Goal: Transaction & Acquisition: Purchase product/service

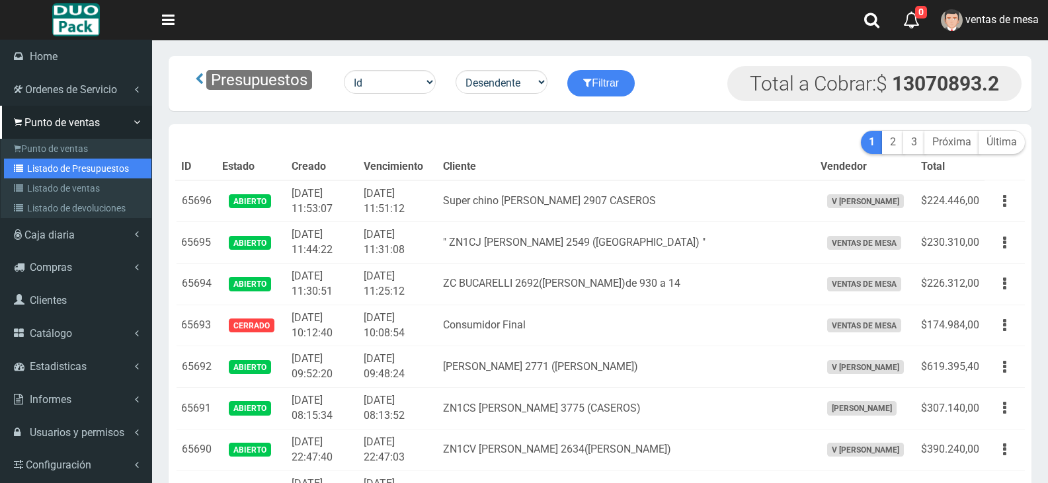
click at [53, 167] on link "Listado de Presupuestos" at bounding box center [77, 169] width 147 height 20
drag, startPoint x: 53, startPoint y: 167, endPoint x: 59, endPoint y: 185, distance: 18.2
click at [59, 185] on ul "Punto de ventas Listado de Presupuestos Listado de ventas Listado de devolucion…" at bounding box center [76, 178] width 151 height 79
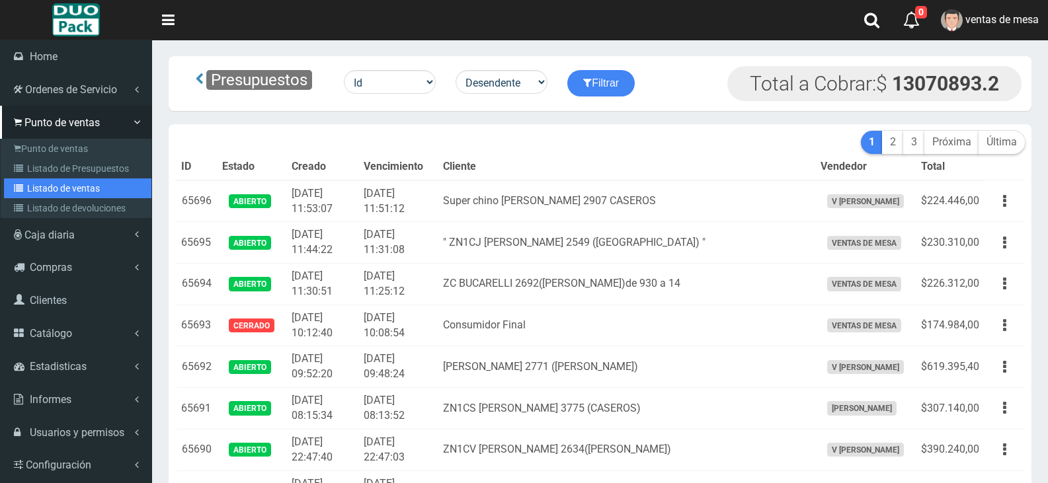
click at [59, 185] on link "Listado de ventas" at bounding box center [77, 189] width 147 height 20
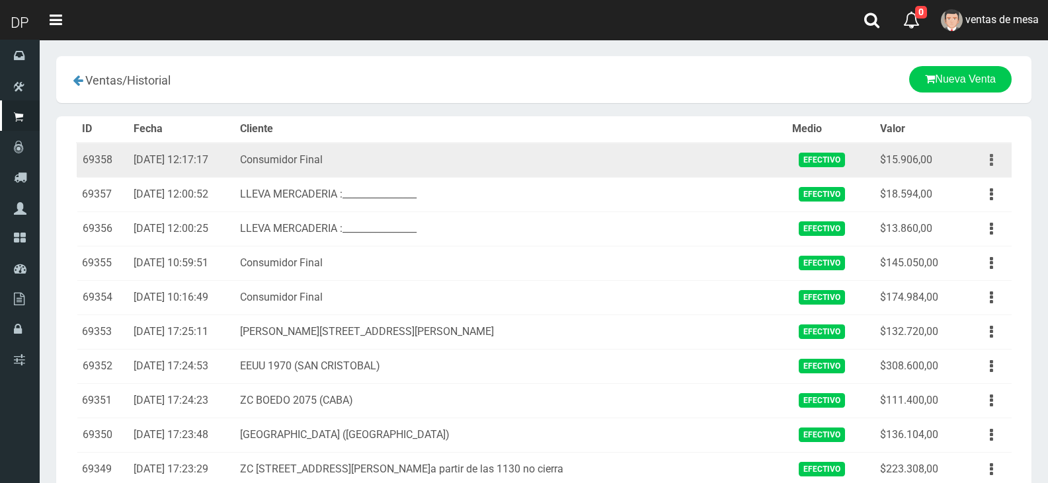
click at [977, 159] on button "button" at bounding box center [992, 160] width 30 height 23
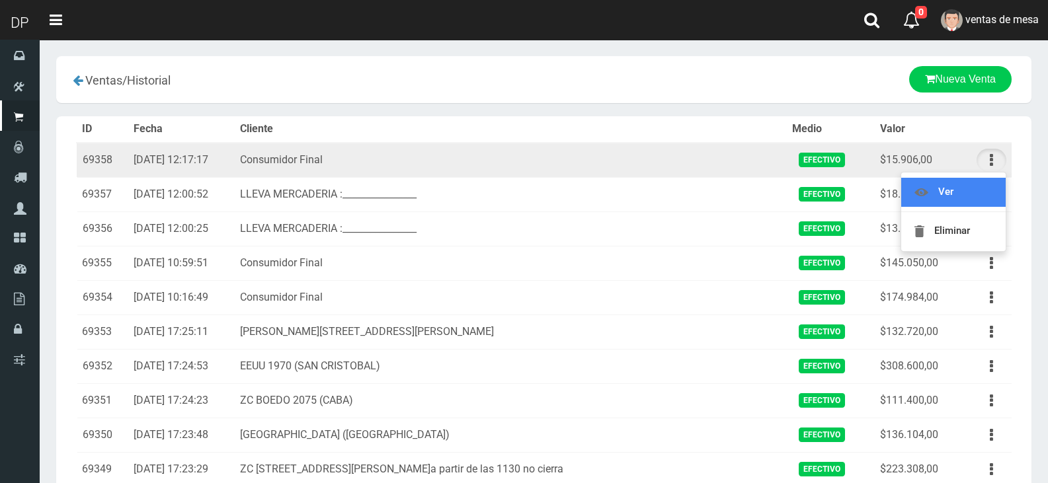
click at [986, 184] on link "Ver" at bounding box center [953, 192] width 104 height 29
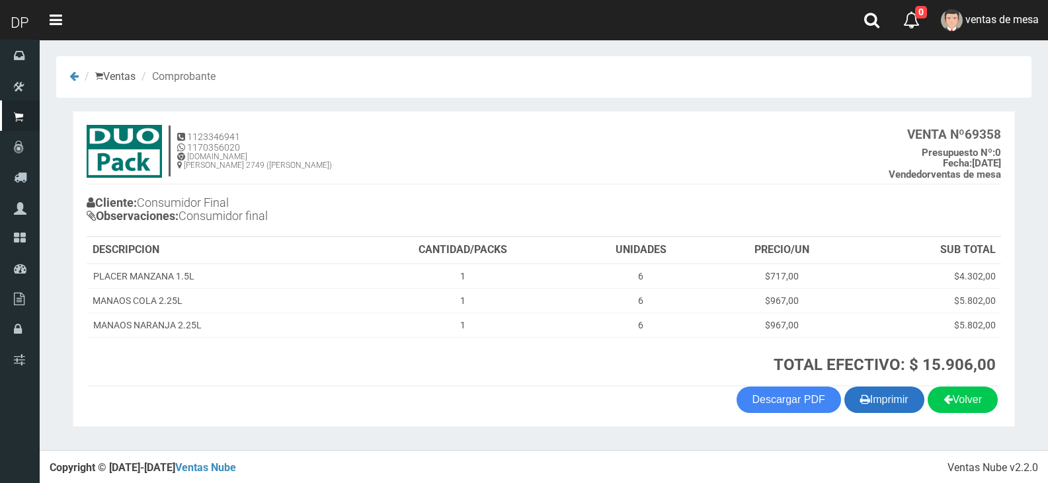
drag, startPoint x: 888, startPoint y: 409, endPoint x: 862, endPoint y: 412, distance: 26.0
click at [888, 409] on button "Imprimir" at bounding box center [885, 400] width 80 height 26
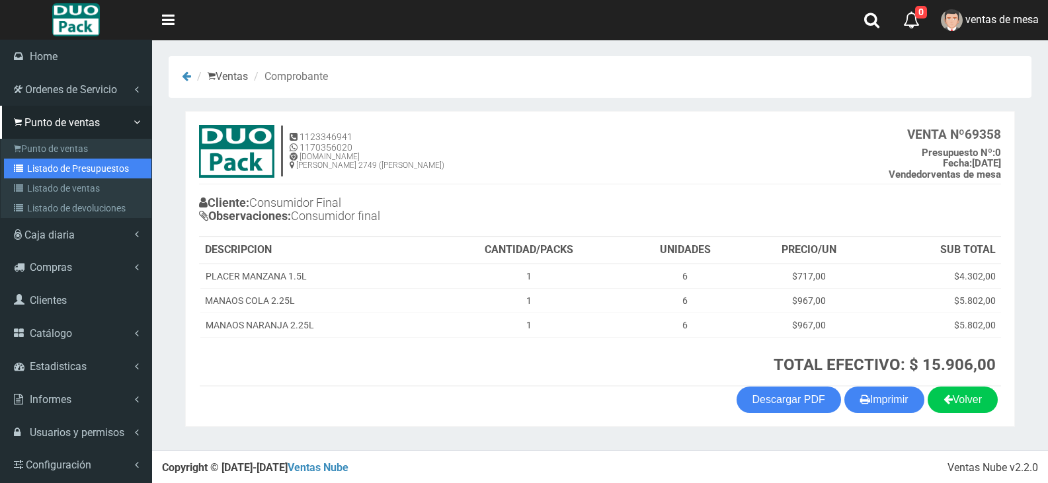
click at [47, 177] on link "Listado de Presupuestos" at bounding box center [77, 169] width 147 height 20
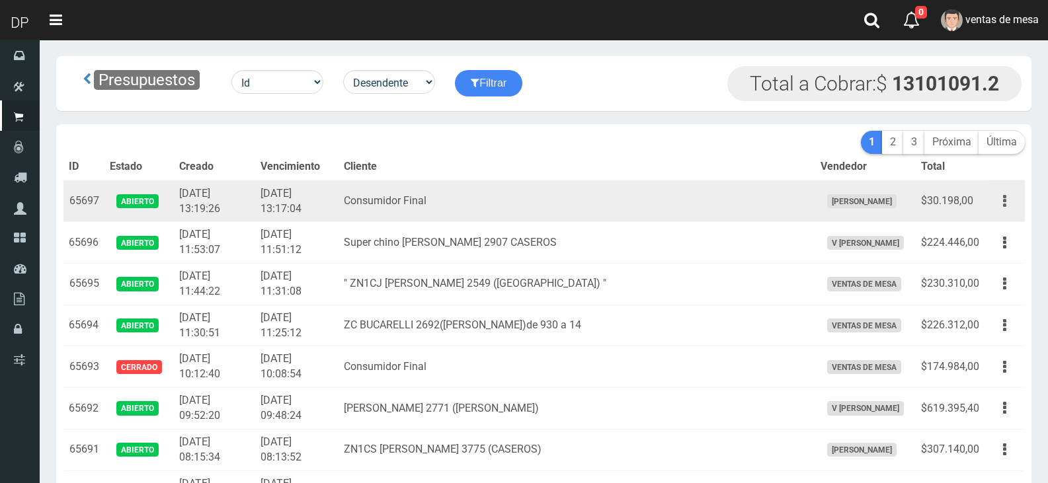
click at [1007, 204] on button "button" at bounding box center [1005, 201] width 30 height 23
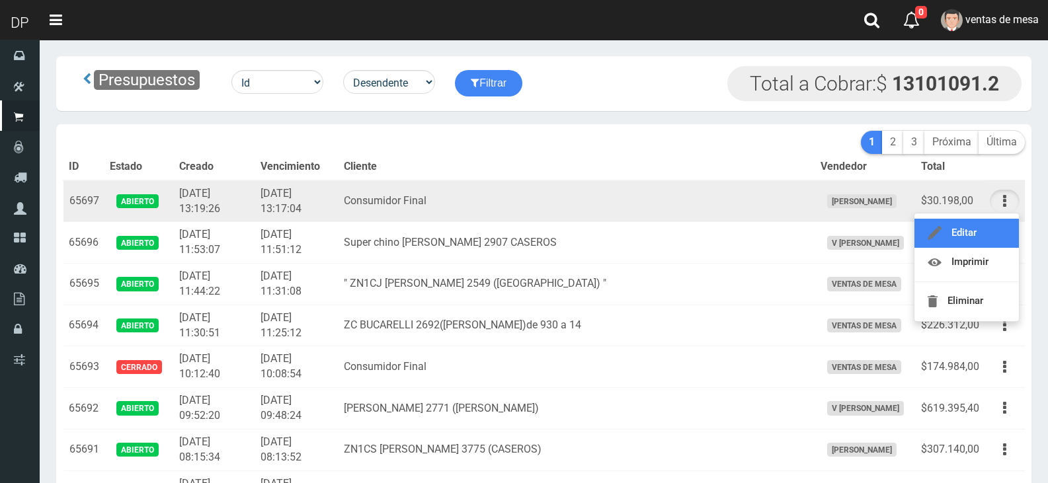
click at [972, 232] on link "Editar" at bounding box center [967, 233] width 104 height 29
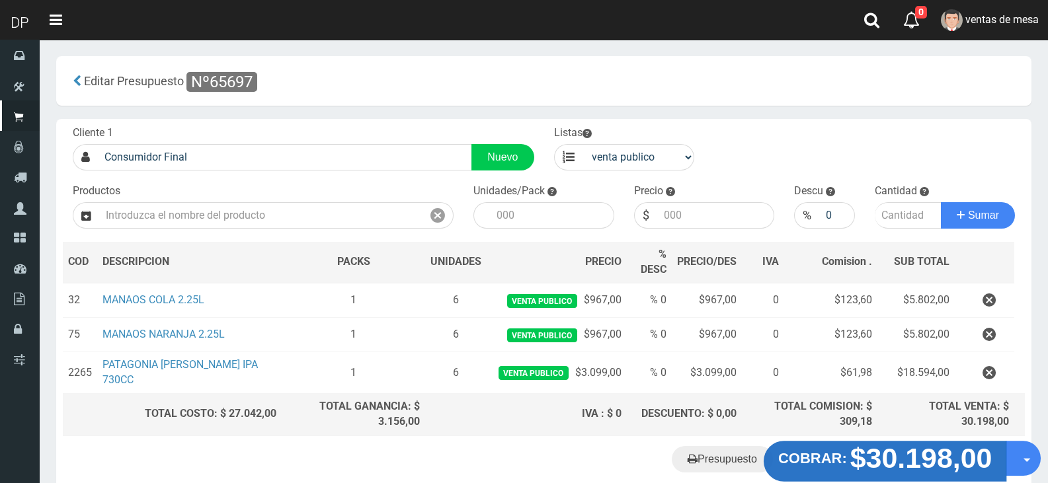
click at [842, 450] on strong "COBRAR:" at bounding box center [812, 458] width 69 height 16
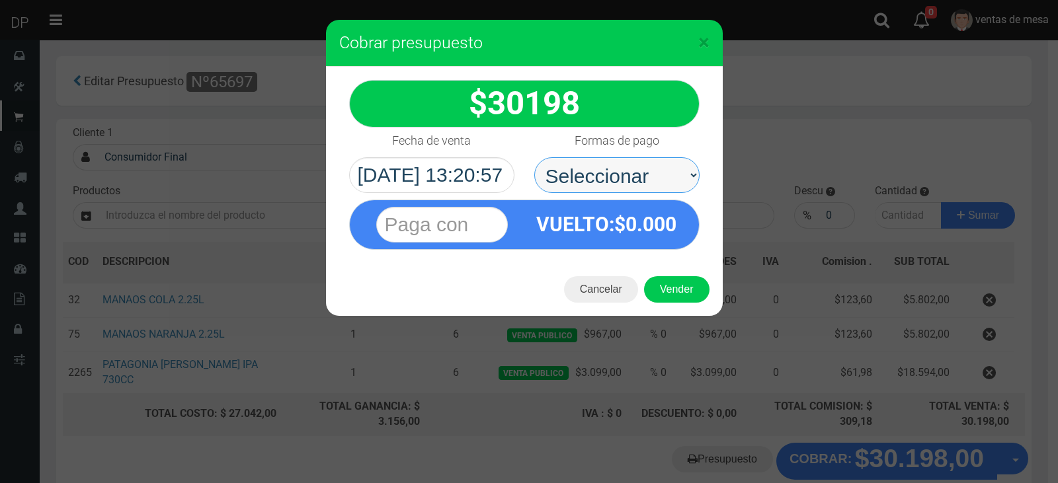
drag, startPoint x: 622, startPoint y: 202, endPoint x: 626, endPoint y: 190, distance: 11.9
click at [624, 186] on select "Seleccionar Efectivo Tarjeta de Crédito Depósito Débito" at bounding box center [616, 175] width 165 height 36
select select "Efectivo"
click at [534, 157] on select "Seleccionar Efectivo Tarjeta de Crédito Depósito Débito" at bounding box center [616, 175] width 165 height 36
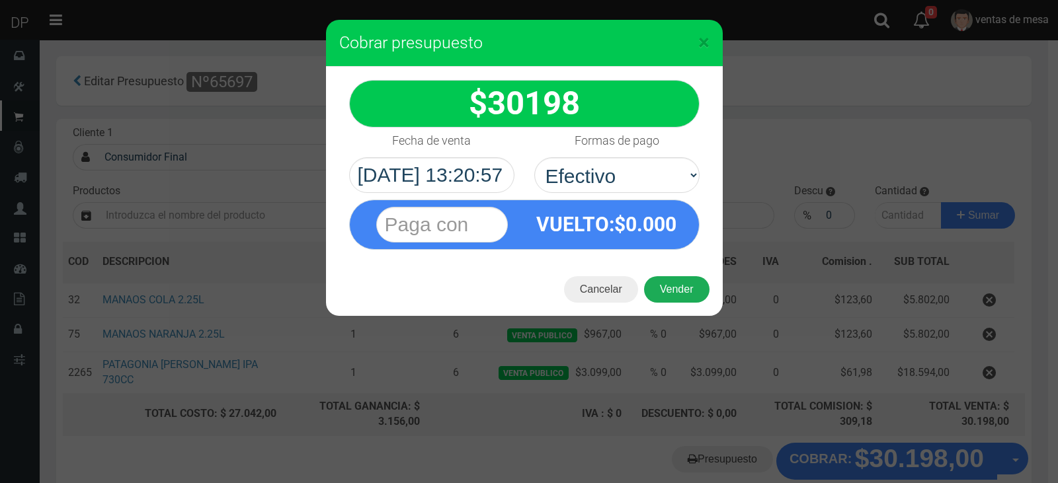
click at [661, 280] on button "Vender" at bounding box center [676, 289] width 65 height 26
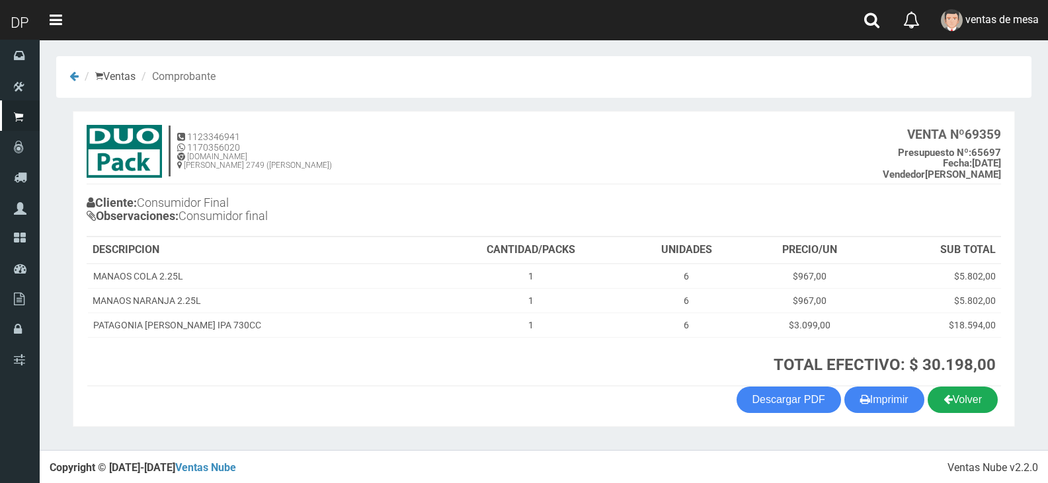
scroll to position [3, 0]
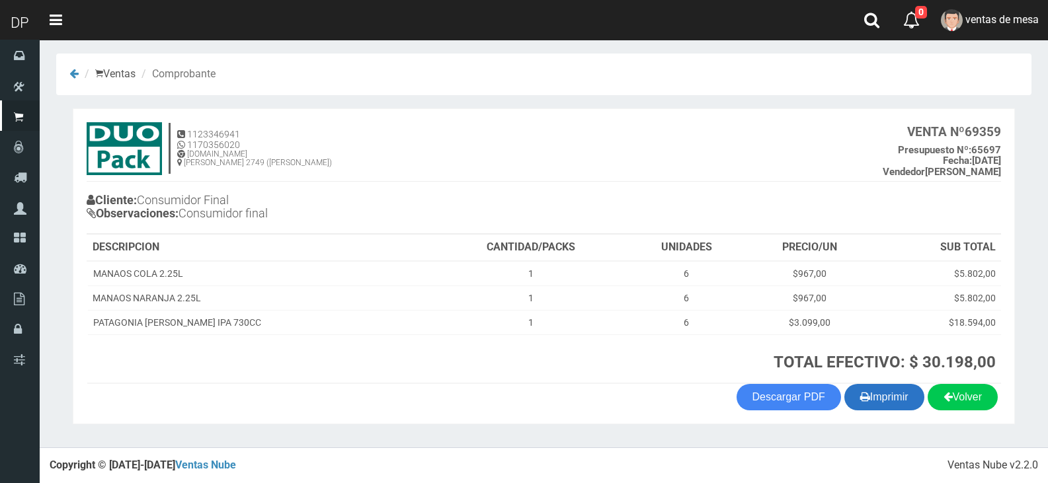
click at [906, 397] on button "Imprimir" at bounding box center [885, 397] width 80 height 26
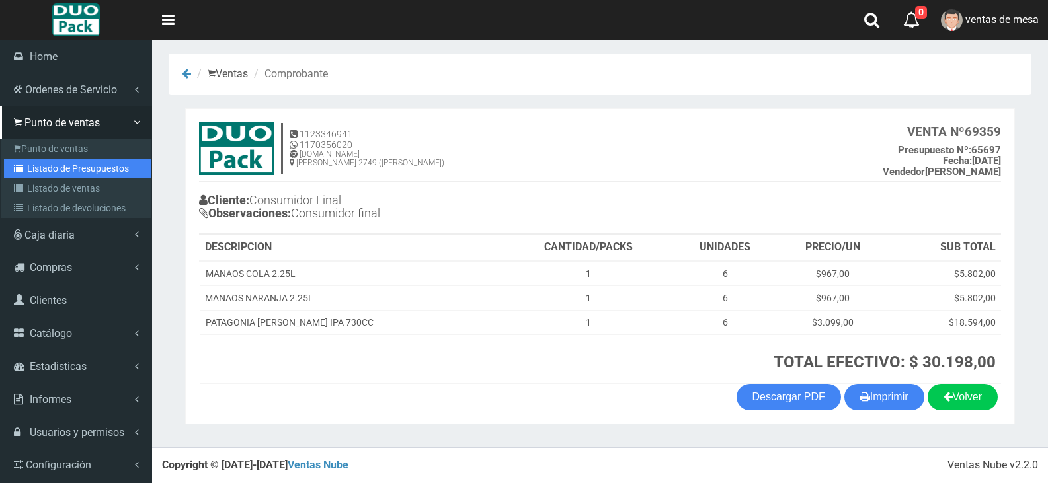
click at [122, 172] on link "Listado de Presupuestos" at bounding box center [77, 169] width 147 height 20
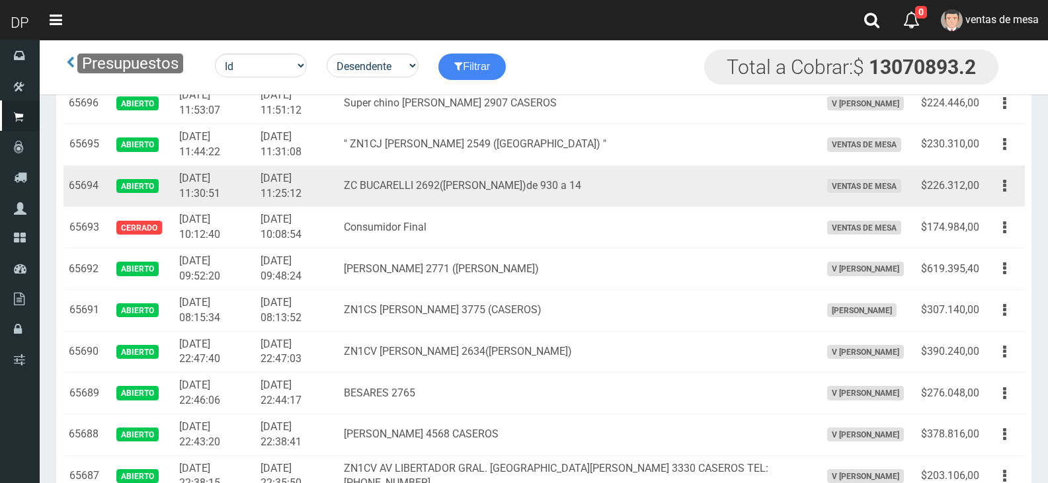
scroll to position [66, 0]
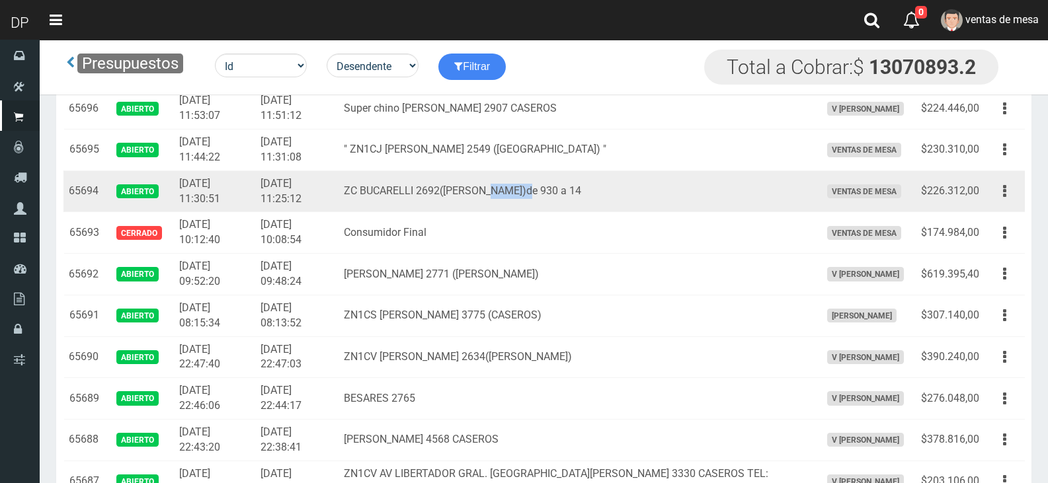
drag, startPoint x: 565, startPoint y: 199, endPoint x: 507, endPoint y: 180, distance: 61.3
click at [507, 180] on td "ZC BUCARELLI 2692(V.URQUIZA)de 930 a 14" at bounding box center [577, 192] width 476 height 42
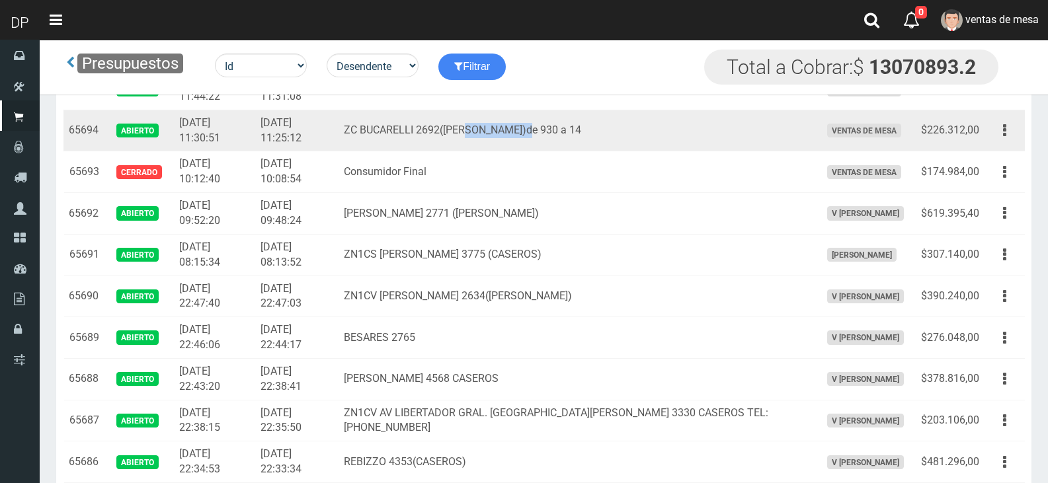
scroll to position [132, 0]
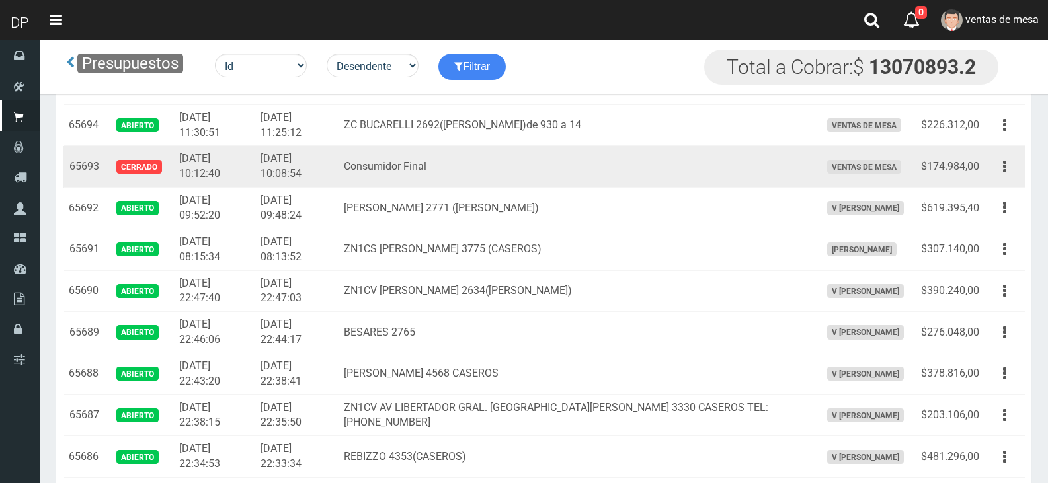
click at [518, 166] on td "Consumidor Final" at bounding box center [577, 167] width 476 height 42
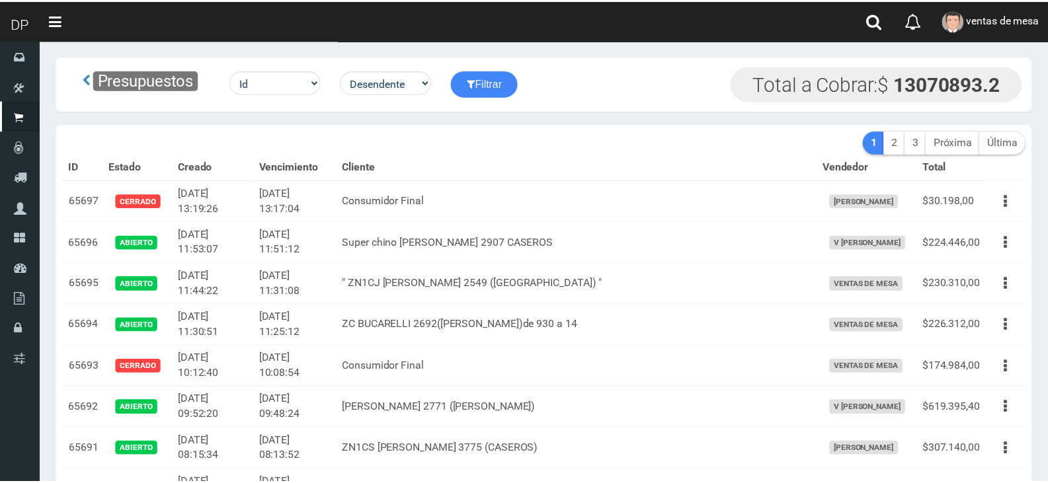
scroll to position [36, 0]
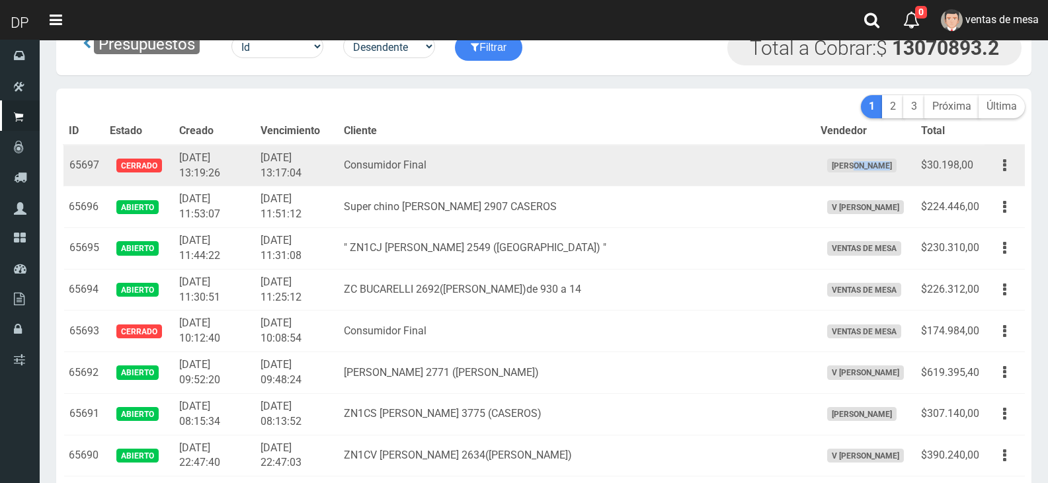
drag, startPoint x: 820, startPoint y: 167, endPoint x: 843, endPoint y: 185, distance: 29.2
click at [851, 169] on span "[PERSON_NAME]" at bounding box center [861, 166] width 69 height 14
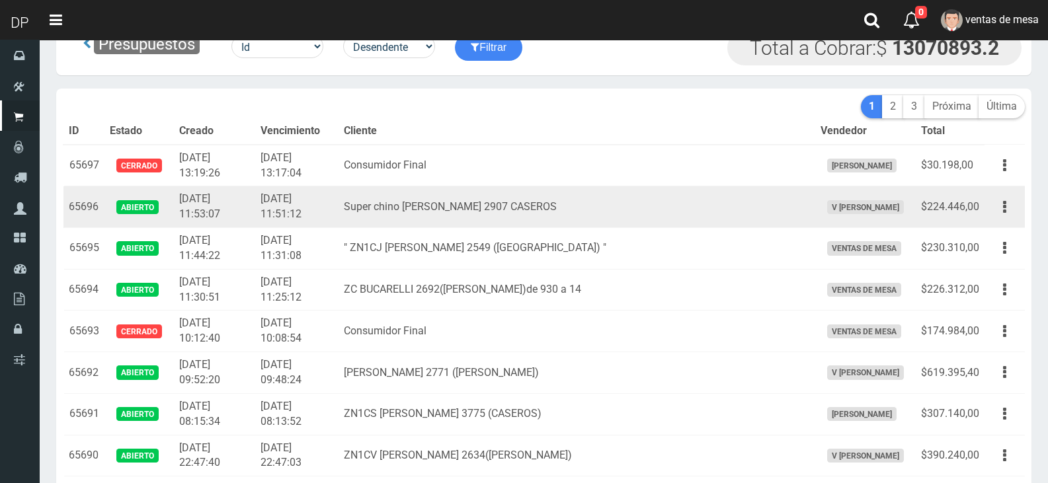
click at [827, 211] on span "V [PERSON_NAME]" at bounding box center [865, 207] width 77 height 14
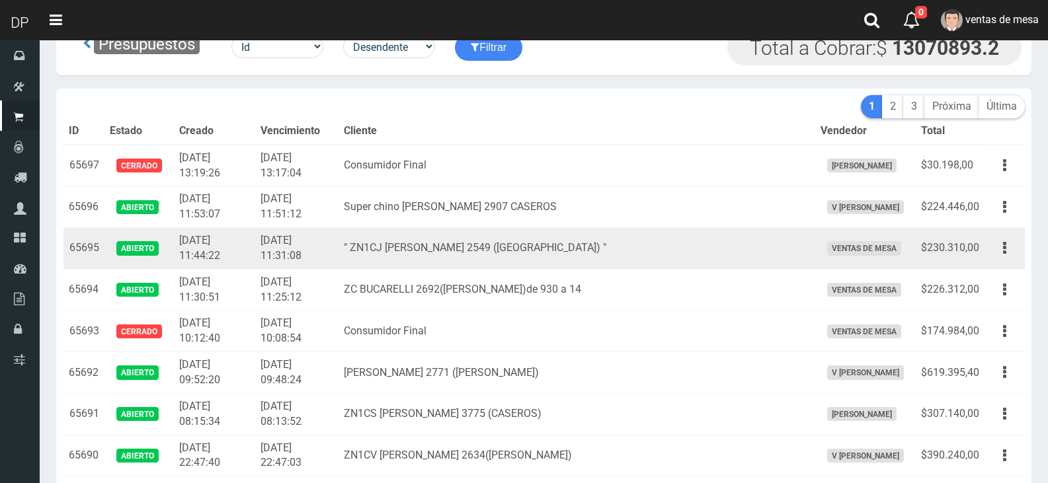
click at [477, 254] on td "" ZN1CJ [PERSON_NAME] 2549 ([GEOGRAPHIC_DATA]) "" at bounding box center [577, 249] width 476 height 42
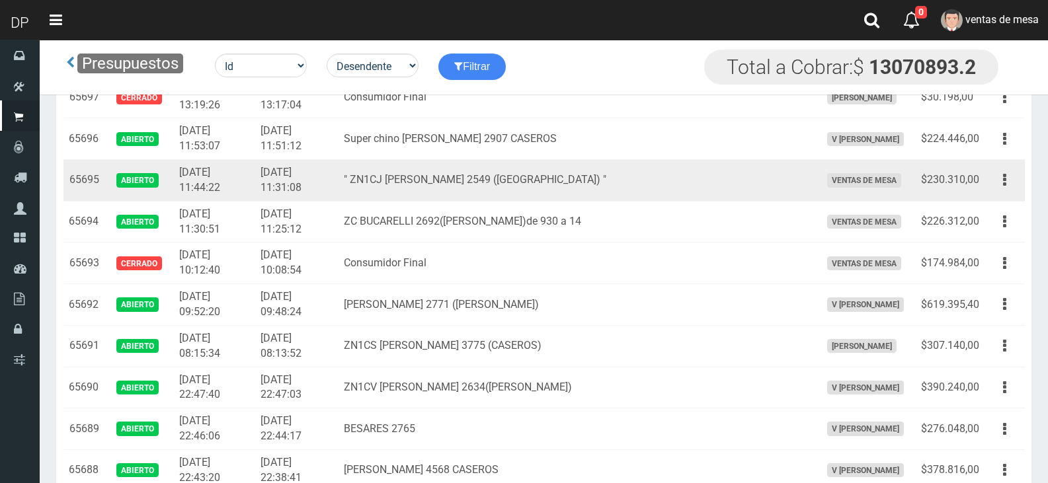
scroll to position [6551, 0]
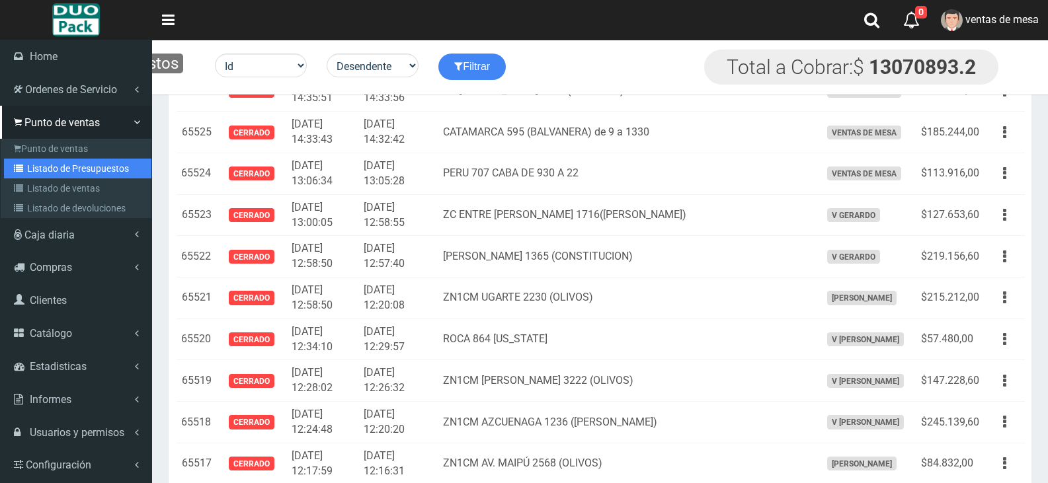
click at [22, 174] on link "Listado de Presupuestos" at bounding box center [77, 169] width 147 height 20
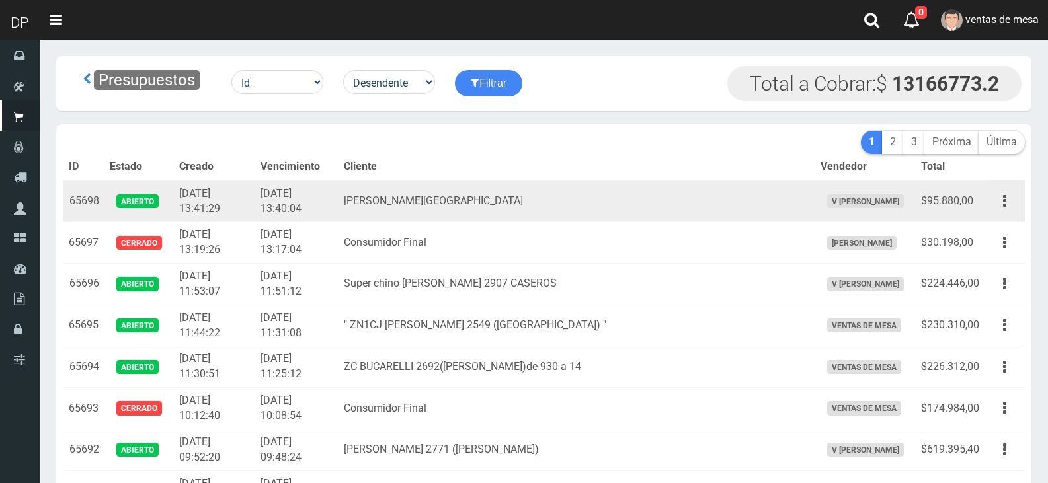
click at [1002, 204] on button "button" at bounding box center [1005, 201] width 30 height 23
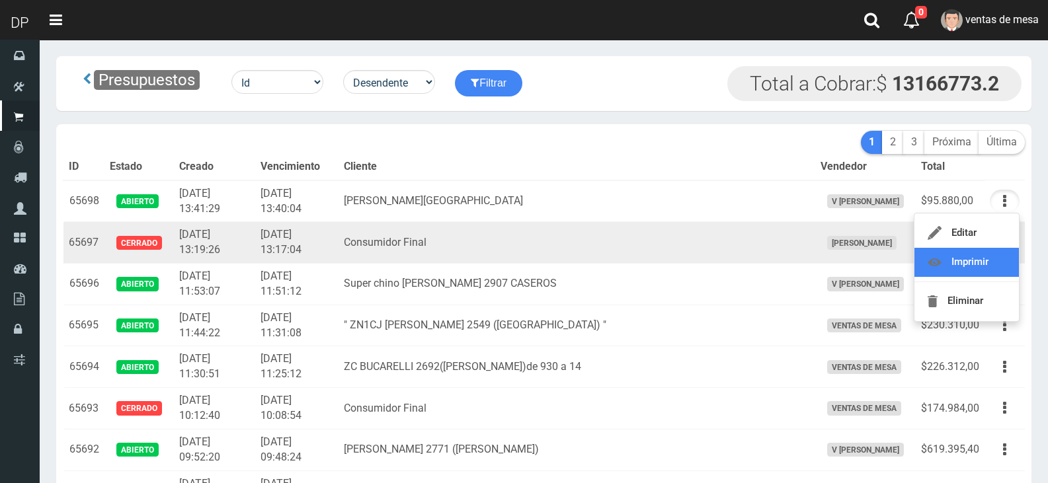
click at [1005, 259] on link "Imprimir" at bounding box center [967, 262] width 104 height 29
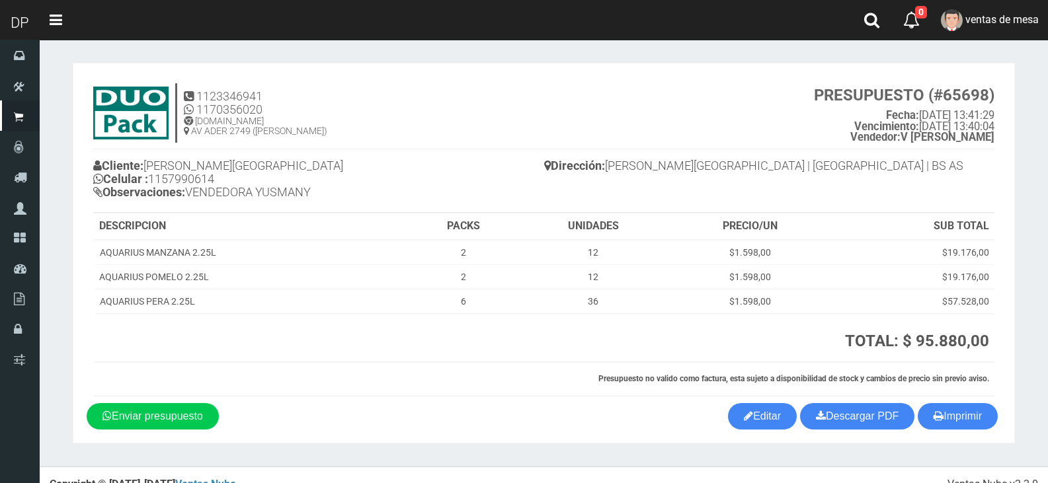
click at [968, 431] on section "1123346941 1170356020 [DOMAIN_NAME] AV ADER 2749 ([PERSON_NAME]) PRESUPUESTO (#…" at bounding box center [544, 253] width 942 height 381
click at [968, 421] on button "Imprimir" at bounding box center [958, 416] width 80 height 26
click at [1009, 17] on span "ventas de mesa" at bounding box center [1002, 19] width 73 height 13
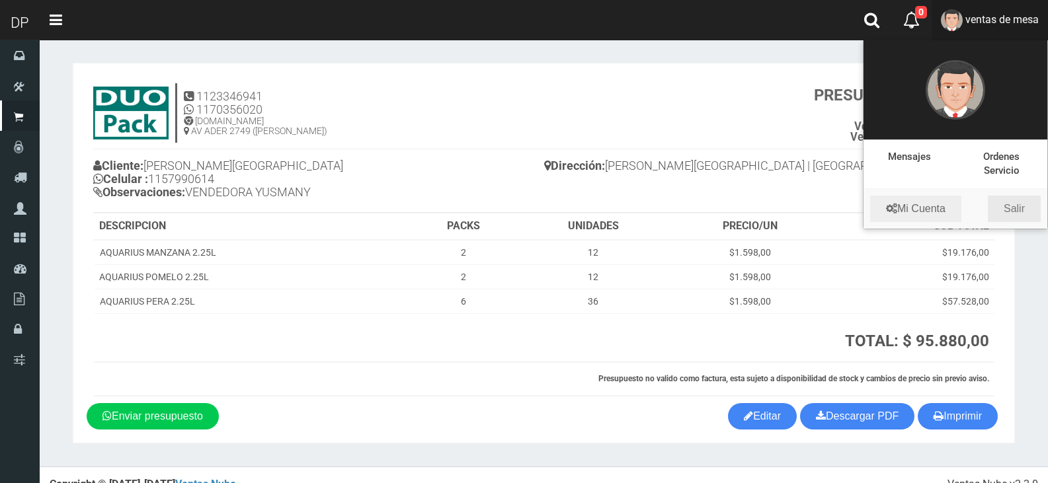
click at [1011, 202] on link "Salir" at bounding box center [1014, 209] width 53 height 26
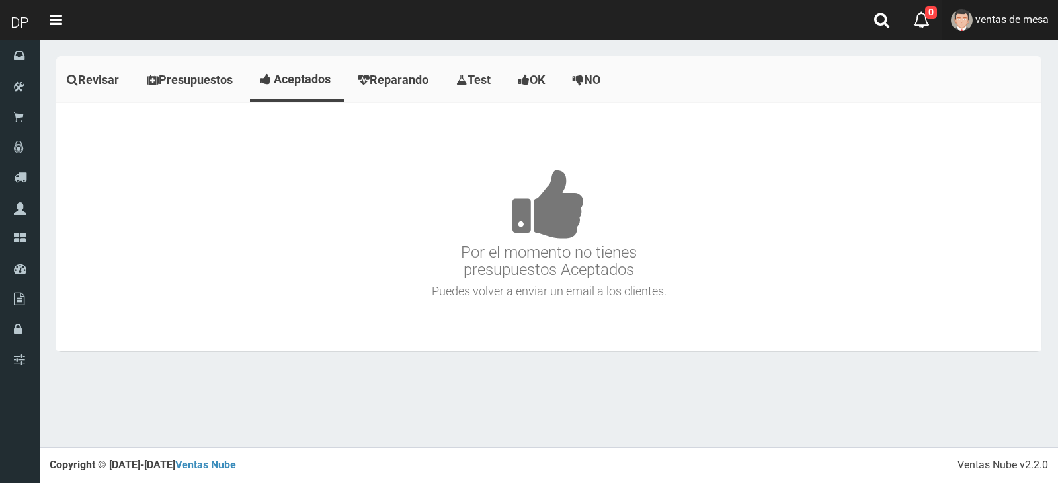
click at [1001, 38] on link "ventas de mesa" at bounding box center [1000, 20] width 116 height 40
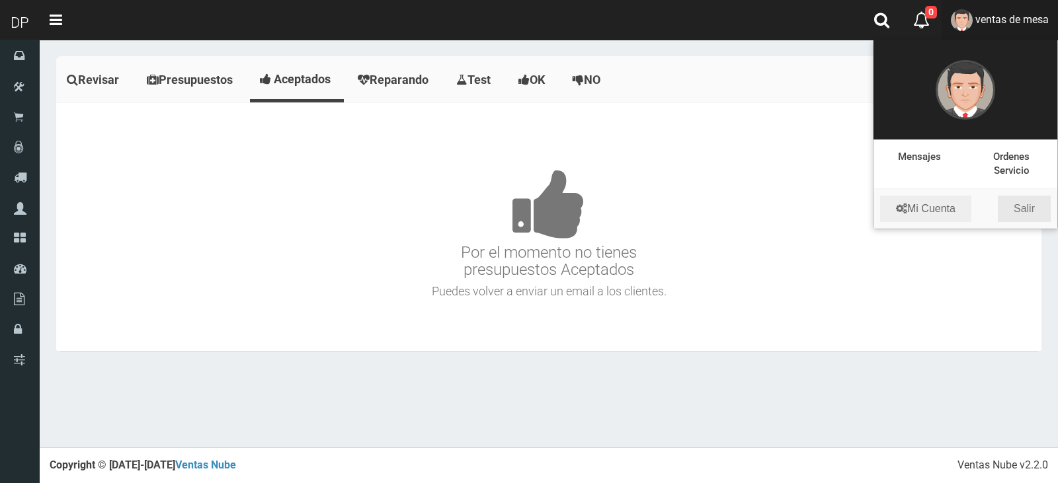
click at [1018, 199] on link "Salir" at bounding box center [1024, 209] width 53 height 26
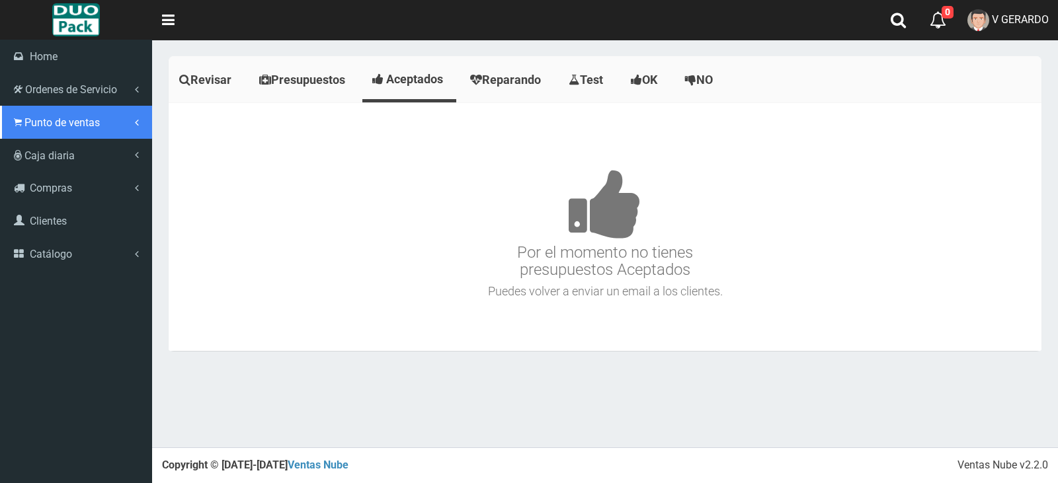
click at [17, 129] on link "Punto de ventas" at bounding box center [76, 122] width 152 height 33
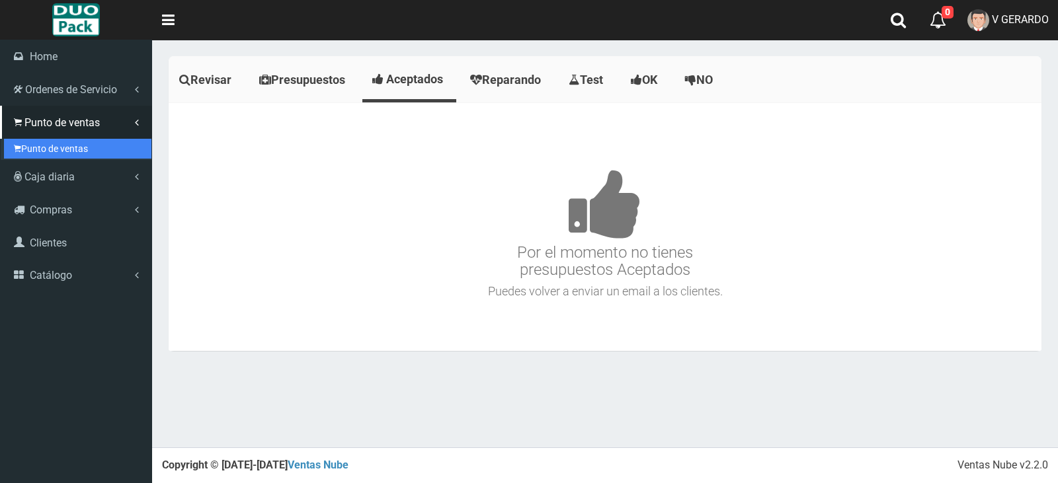
click at [42, 151] on link "Punto de ventas" at bounding box center [77, 149] width 147 height 20
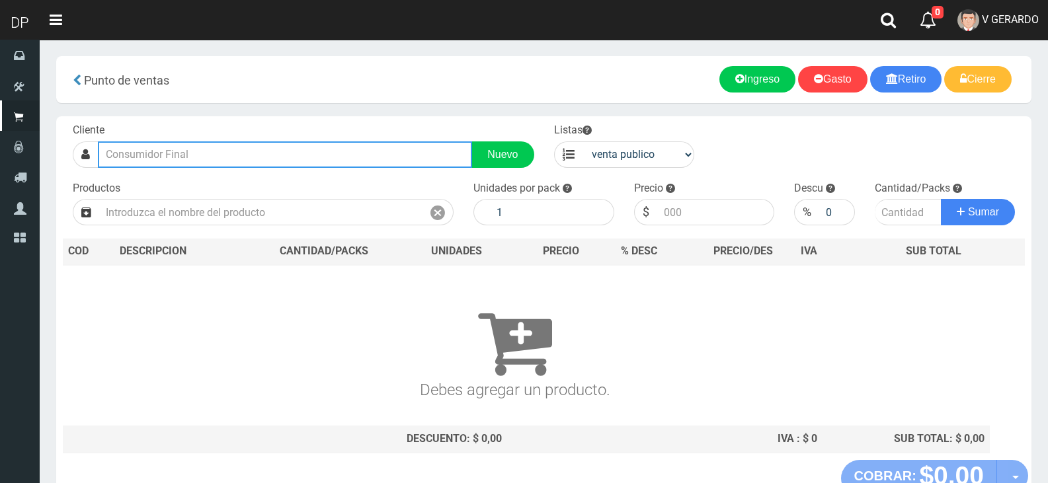
click at [192, 147] on input "text" at bounding box center [285, 155] width 374 height 26
click at [194, 147] on input "text" at bounding box center [285, 155] width 374 height 26
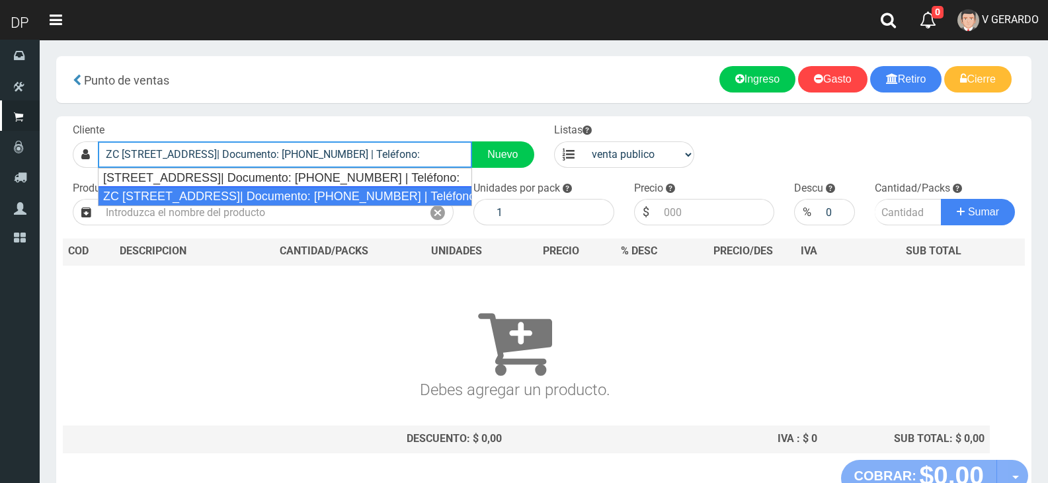
type input "ZC BRASIL 2443 (CABA)| Documento: 1646532 | Teléfono:"
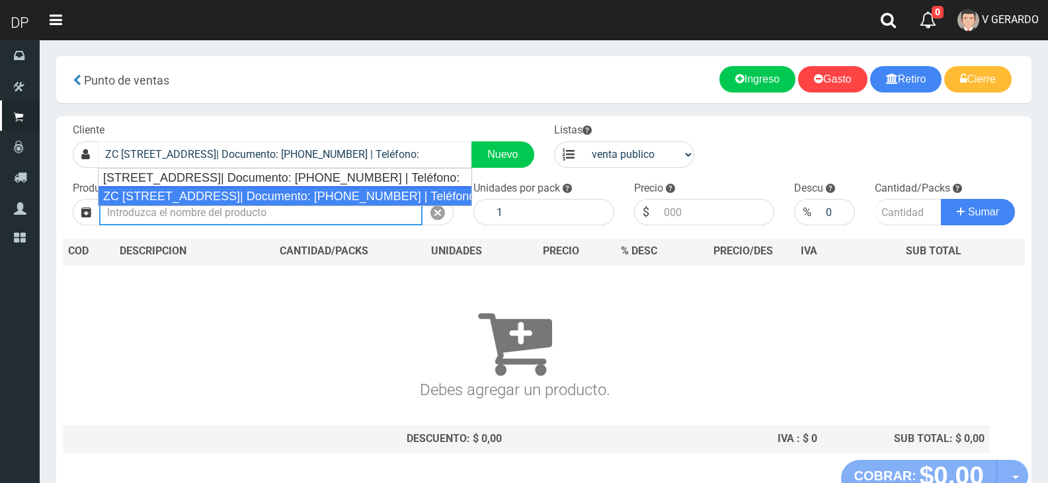
select select "2"
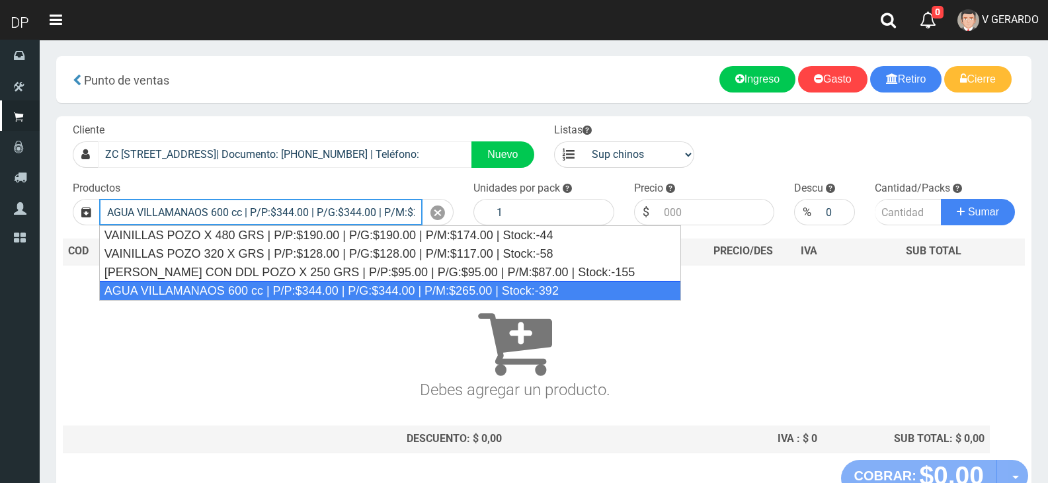
type input "AGUA VILLAMANAOS 600 cc | P/P:$344.00 | P/G:$344.00 | P/M:$265.00 | Stock:-392"
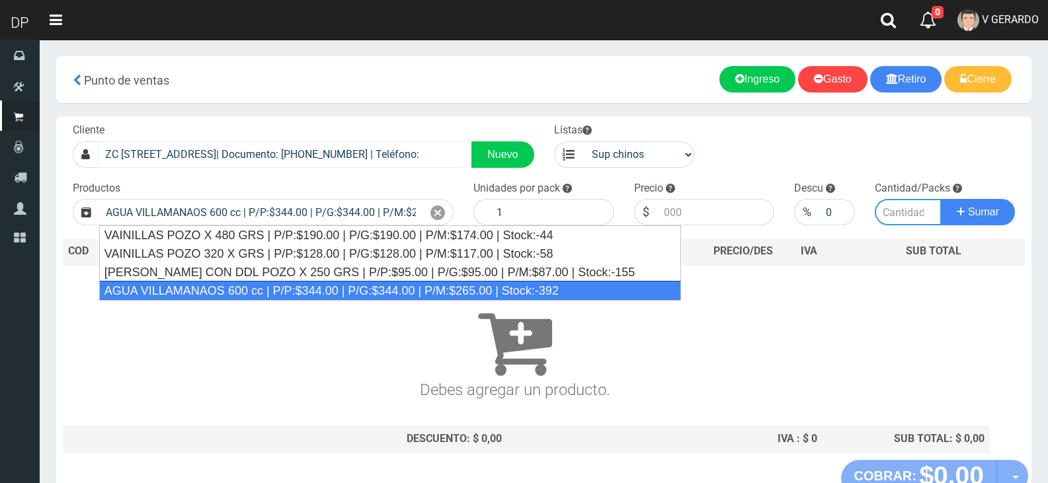
type input "12"
type input "344.00"
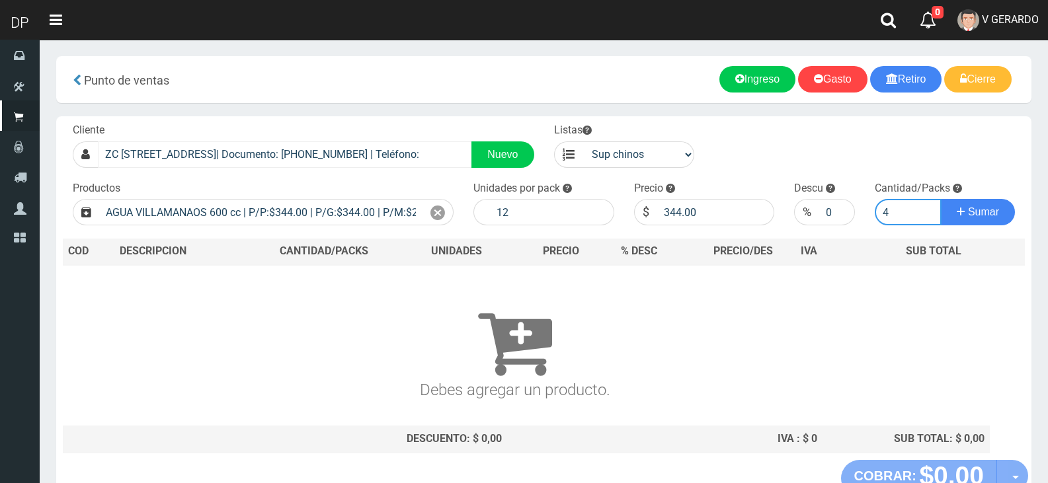
type input "4"
click at [941, 199] on button "Sumar" at bounding box center [978, 212] width 74 height 26
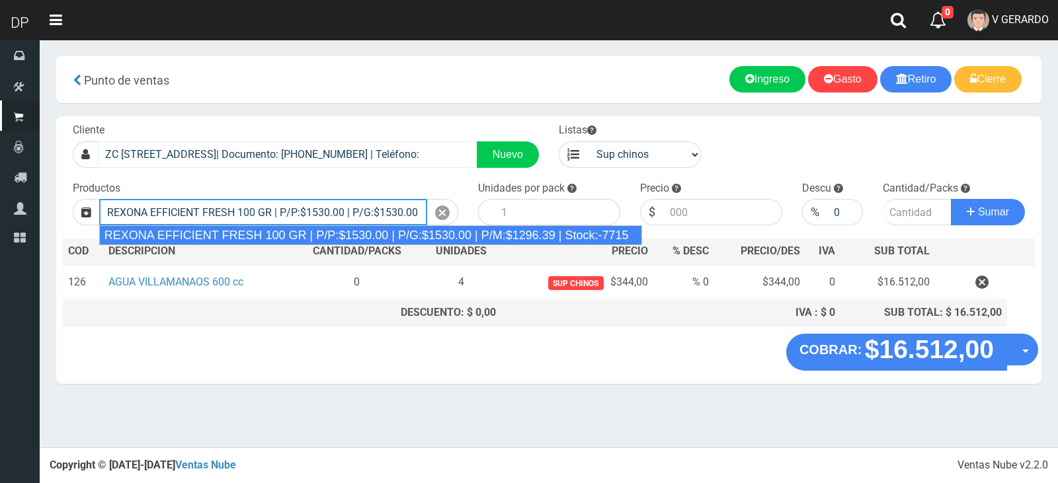
type input "REXONA EFFICIENT FRESH 100 GR | P/P:$1530.00 | P/G:$1530.00 | P/M:$1296.39 | St…"
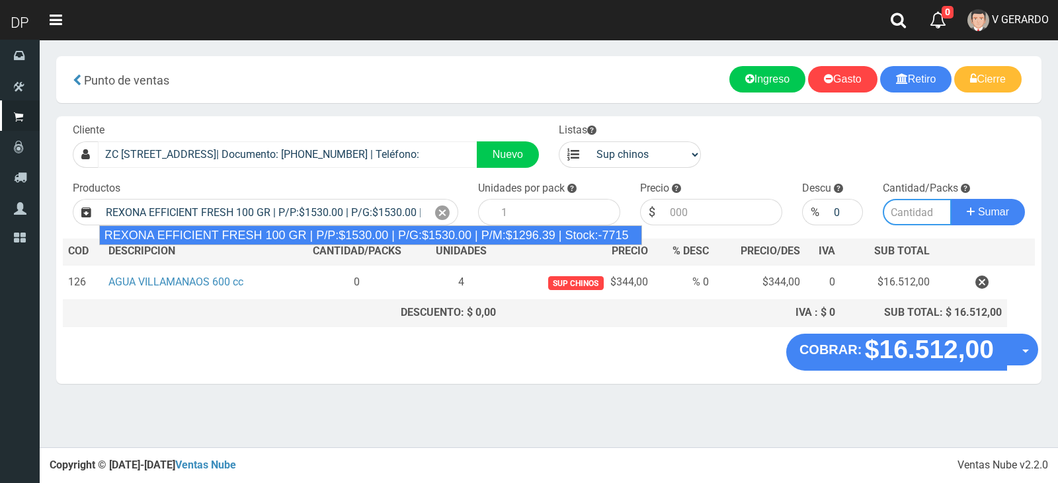
type input "12"
type input "1530.00"
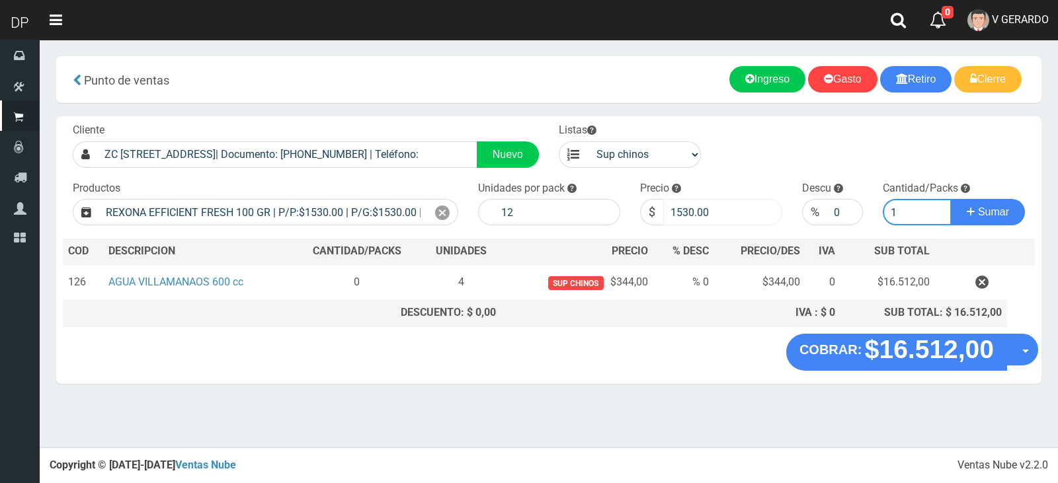
type input "1"
click at [686, 216] on input "1530.00" at bounding box center [722, 212] width 119 height 26
type input "1377"
click at [951, 199] on button "Sumar" at bounding box center [988, 212] width 74 height 26
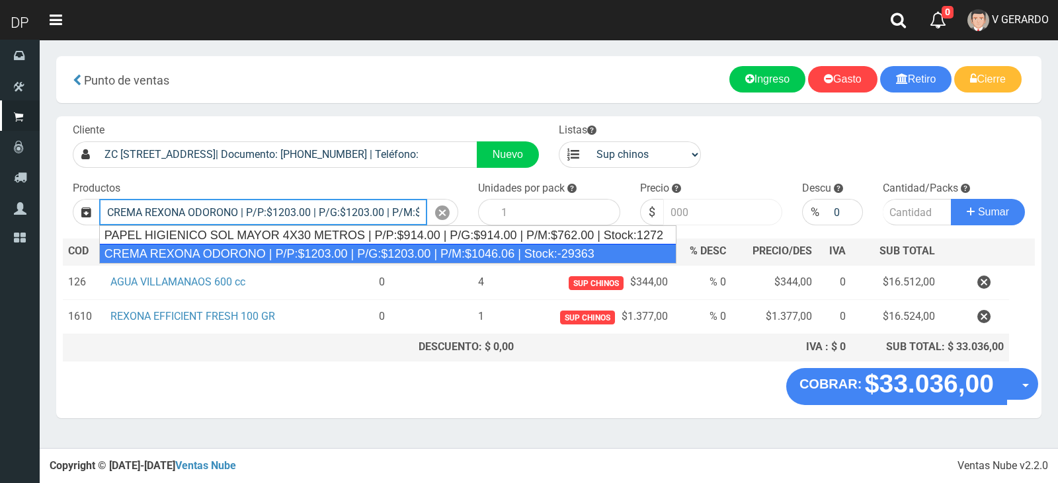
type input "CREMA REXONA ODORONO | P/P:$1203.00 | P/G:$1203.00 | P/M:$1046.06 | Stock:-29363"
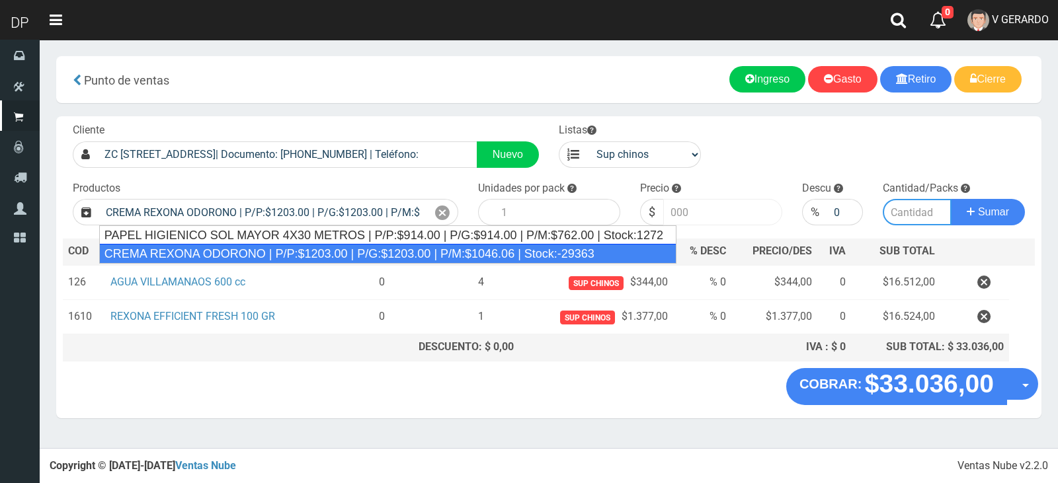
type input "12"
type input "1203.00"
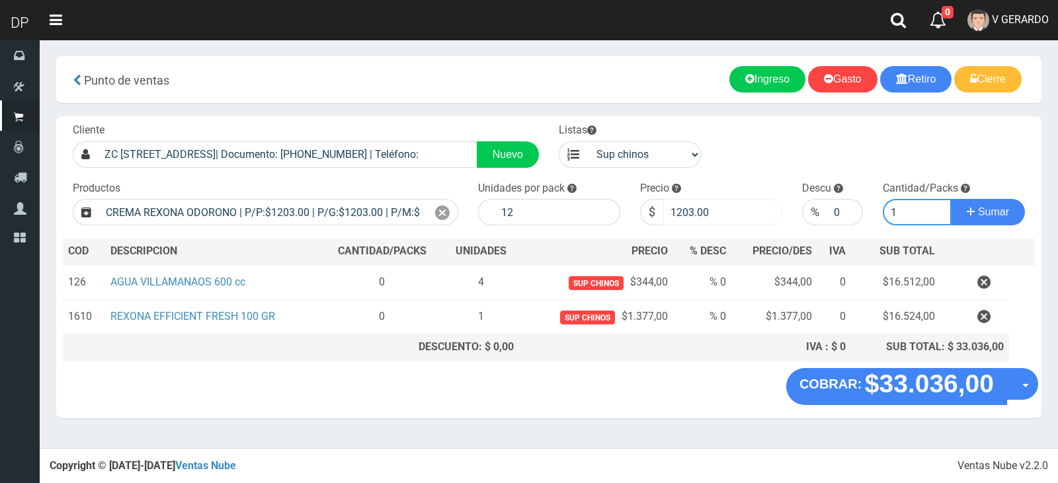
type input "1"
click at [686, 216] on input "1203.00" at bounding box center [722, 212] width 119 height 26
drag, startPoint x: 686, startPoint y: 216, endPoint x: 638, endPoint y: 194, distance: 53.0
click at [682, 216] on input "1203.00" at bounding box center [722, 212] width 119 height 26
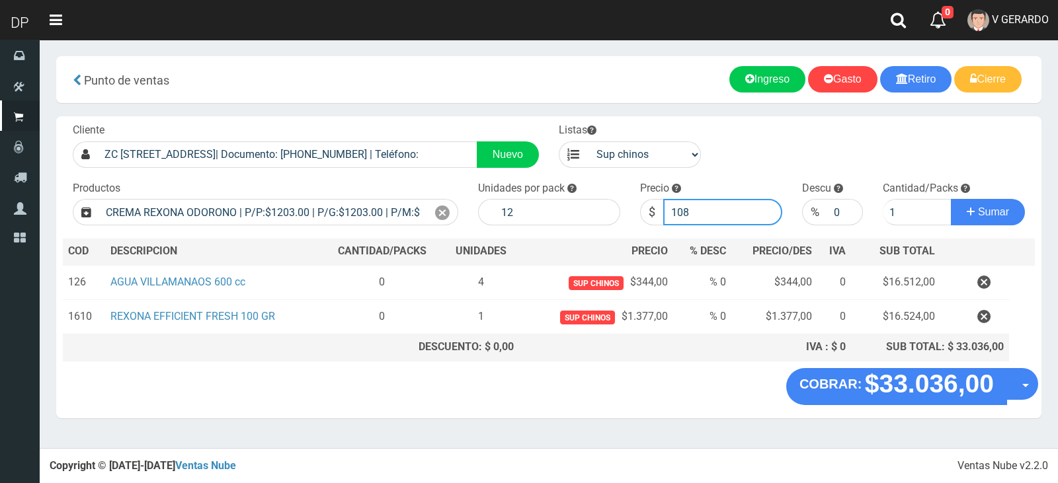
type input "1082"
type input "1082.7"
click at [951, 199] on button "Sumar" at bounding box center [988, 212] width 74 height 26
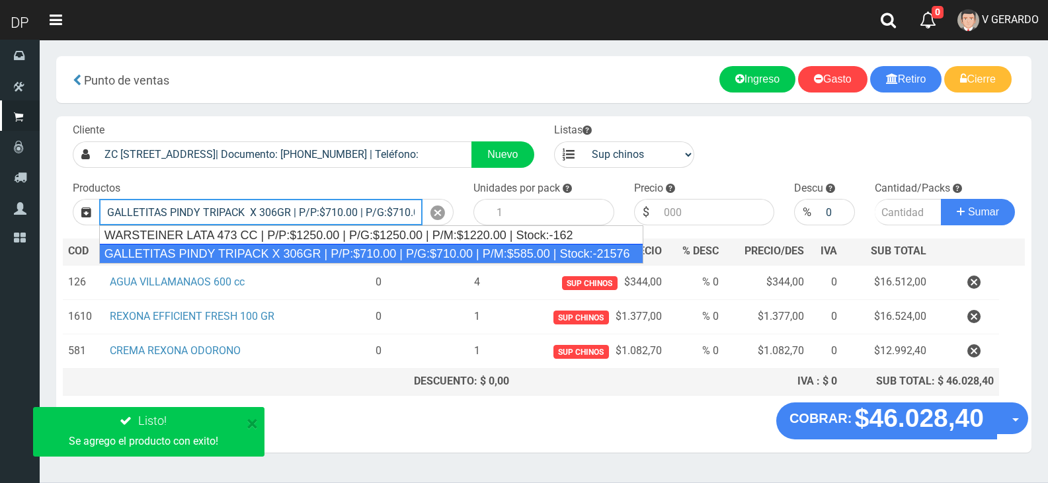
type input "GALLETITAS PINDY TRIPACK X 306GR | P/P:$710.00 | P/G:$710.00 | P/M:$585.00 | St…"
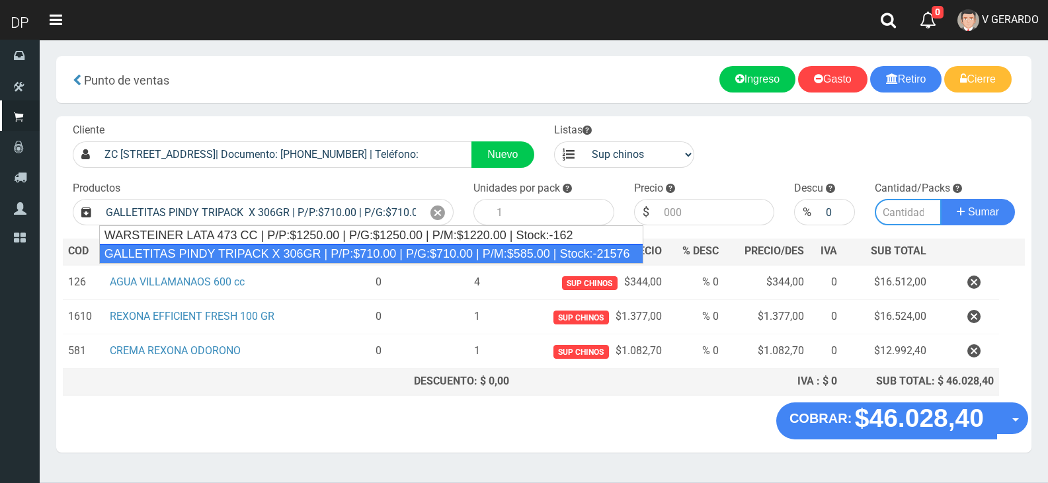
type input "12"
type input "710.00"
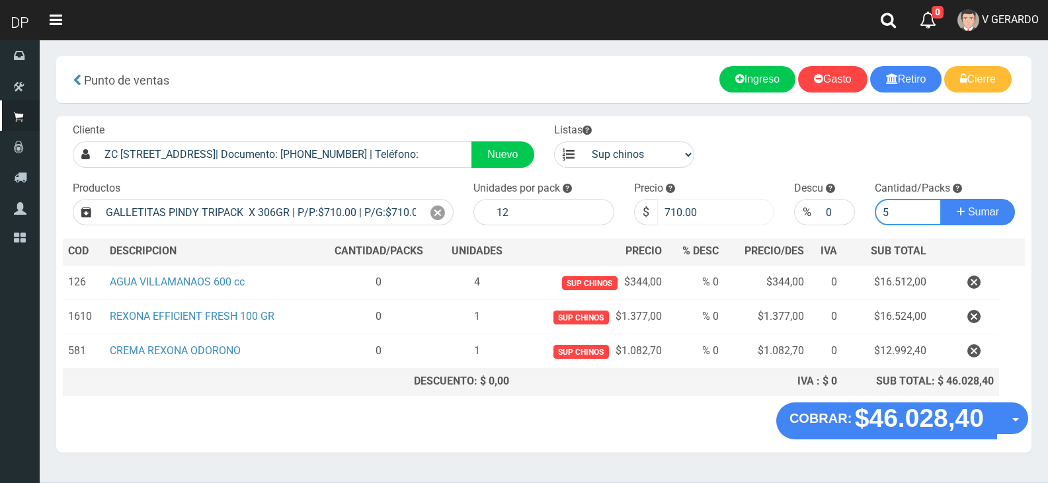
type input "5"
click at [670, 208] on input "710.00" at bounding box center [716, 212] width 118 height 26
type input "685"
click at [941, 199] on button "Sumar" at bounding box center [978, 212] width 74 height 26
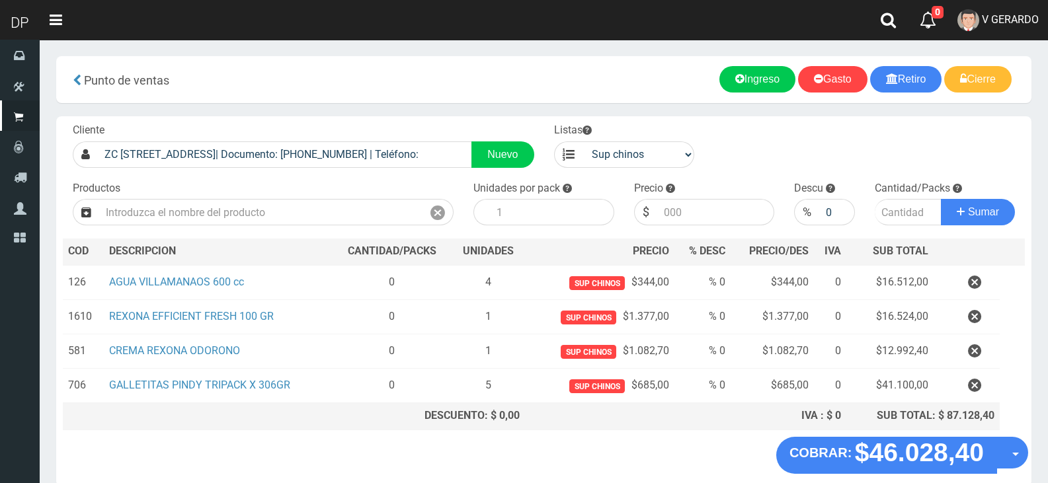
click at [1035, 450] on section "× Titulo del Msj texto Mas Texto Cancelar Aceptar Punto de ventas Ingreso" at bounding box center [544, 278] width 1009 height 477
click at [1025, 458] on button "Opciones" at bounding box center [1013, 453] width 32 height 32
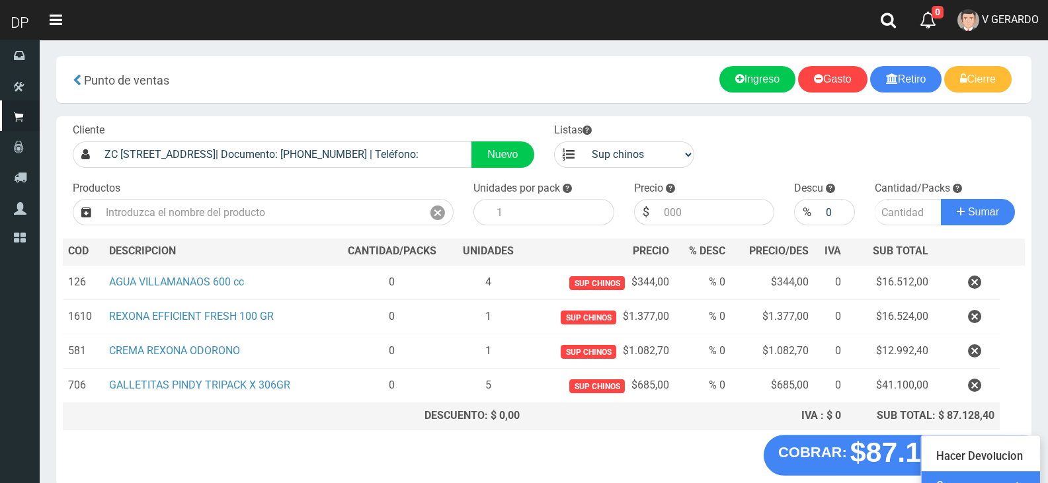
click at [1014, 472] on link "Crear presupuesto" at bounding box center [981, 487] width 118 height 30
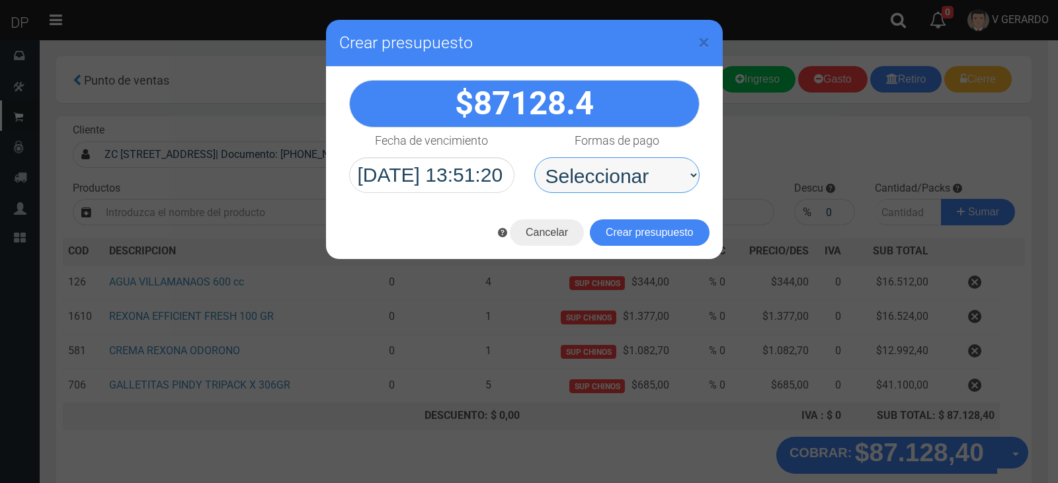
drag, startPoint x: 645, startPoint y: 176, endPoint x: 642, endPoint y: 188, distance: 12.4
click at [645, 179] on select "Seleccionar Efectivo Tarjeta de Crédito Depósito Débito" at bounding box center [616, 175] width 165 height 36
select select "Efectivo"
click at [534, 157] on select "Seleccionar Efectivo Tarjeta de Crédito Depósito Débito" at bounding box center [616, 175] width 165 height 36
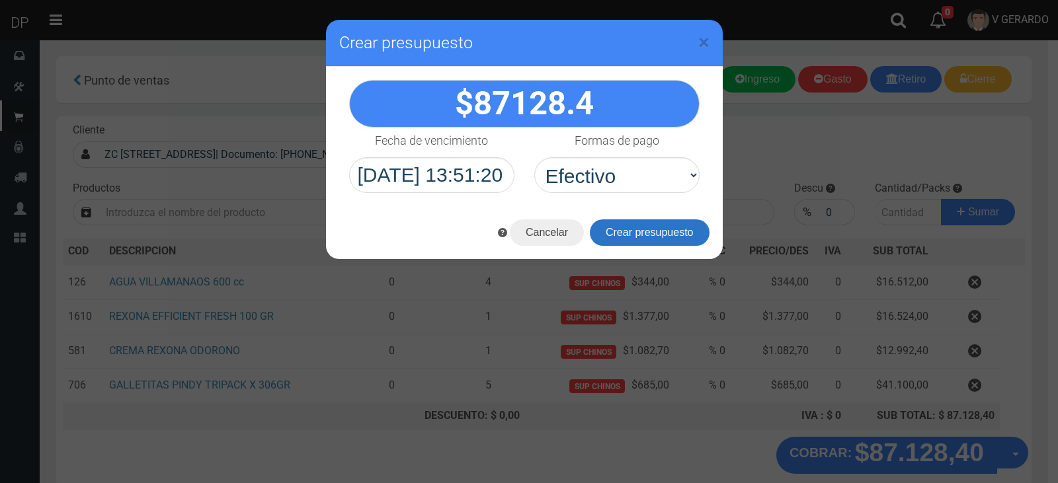
click at [641, 245] on button "Crear presupuesto" at bounding box center [650, 233] width 120 height 26
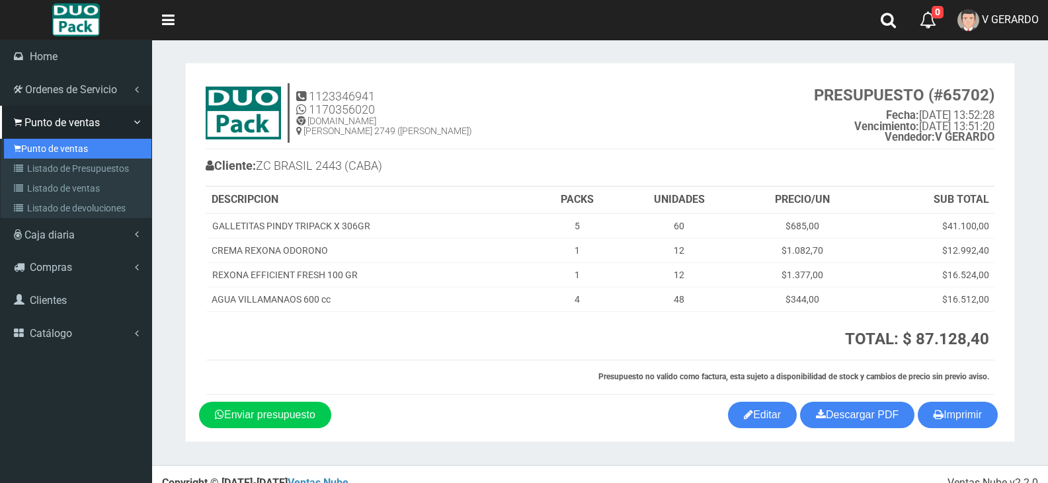
click at [103, 147] on link "Punto de ventas" at bounding box center [77, 149] width 147 height 20
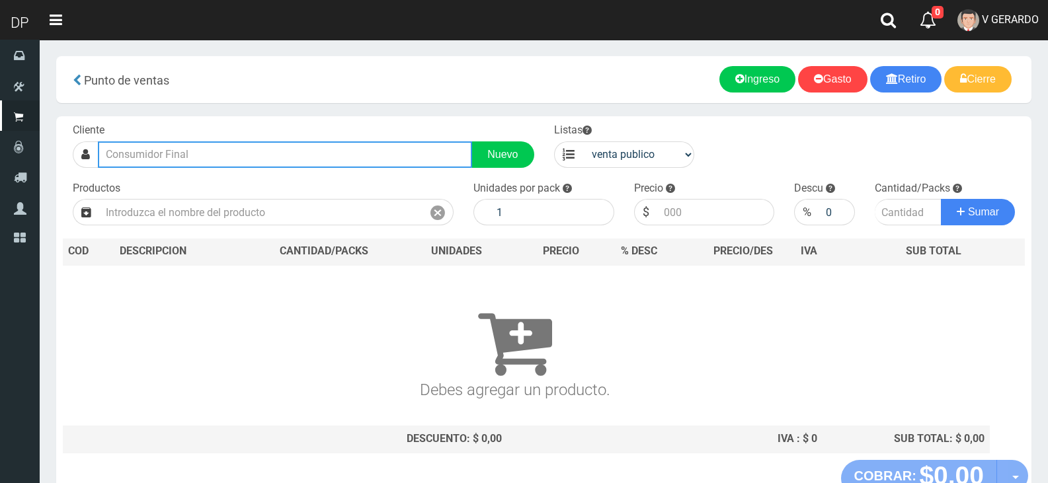
click at [356, 144] on input "text" at bounding box center [285, 155] width 374 height 26
click at [358, 149] on input "text" at bounding box center [285, 155] width 374 height 26
type input "v"
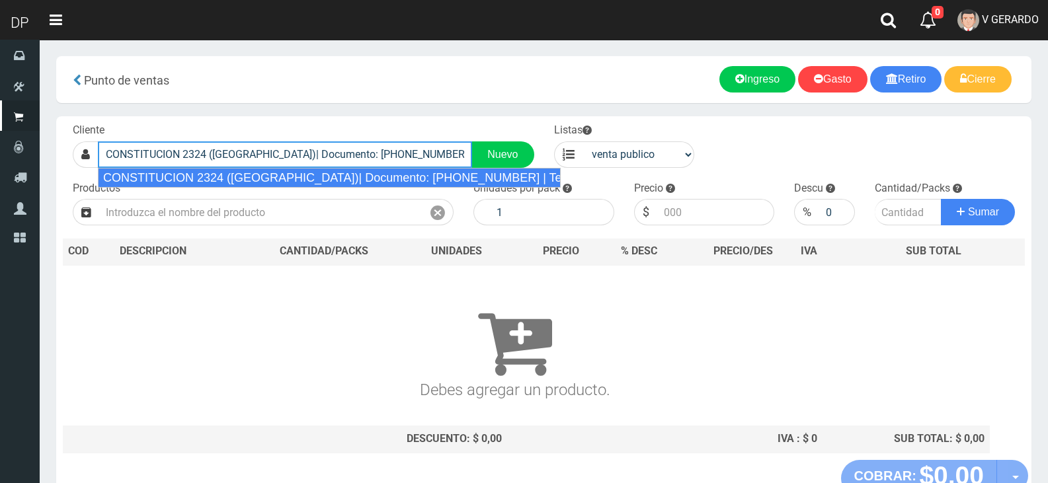
type input "CONSTITUCION 2324 (PARQUE PATRICIOS)| Documento: 6549819678 | Teléfono:"
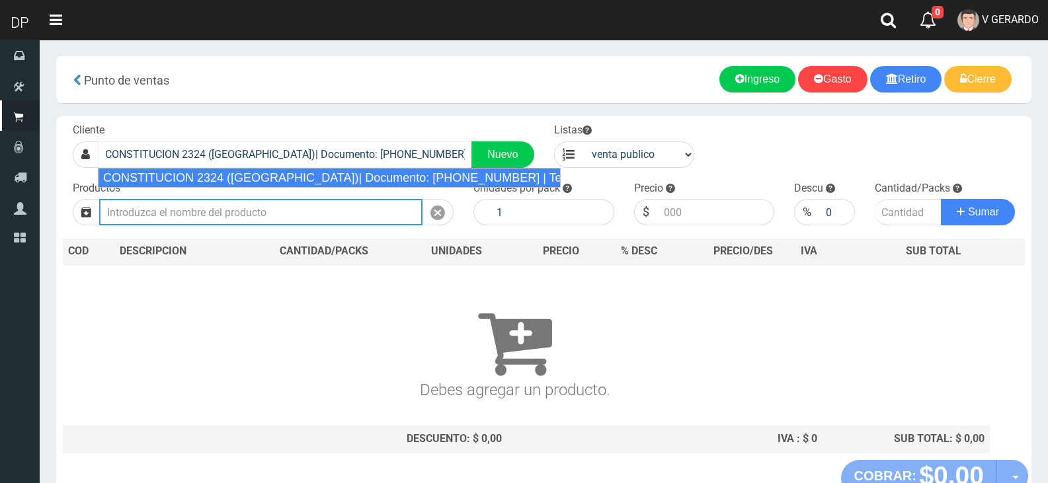
select select "2"
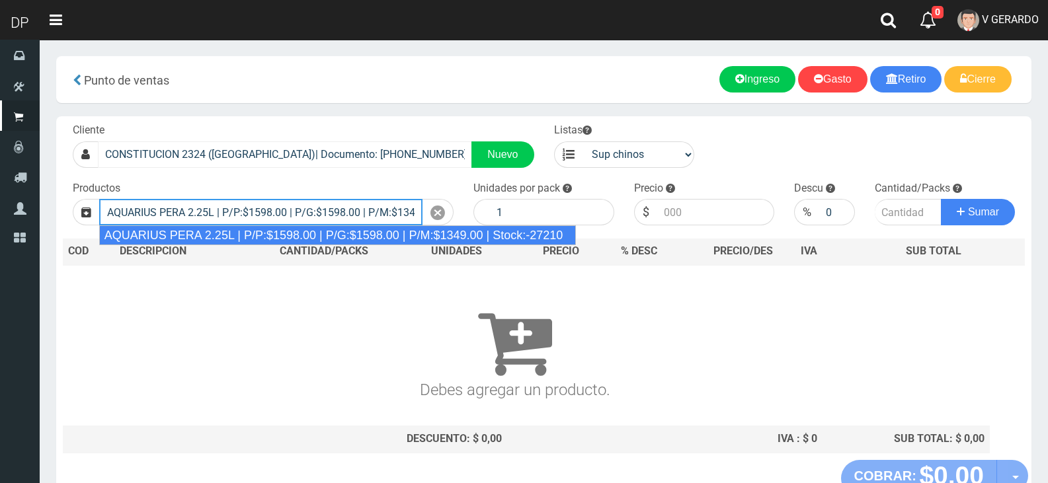
type input "AQUARIUS PERA 2.25L | P/P:$1598.00 | P/G:$1598.00 | P/M:$1349.00 | Stock:-27210"
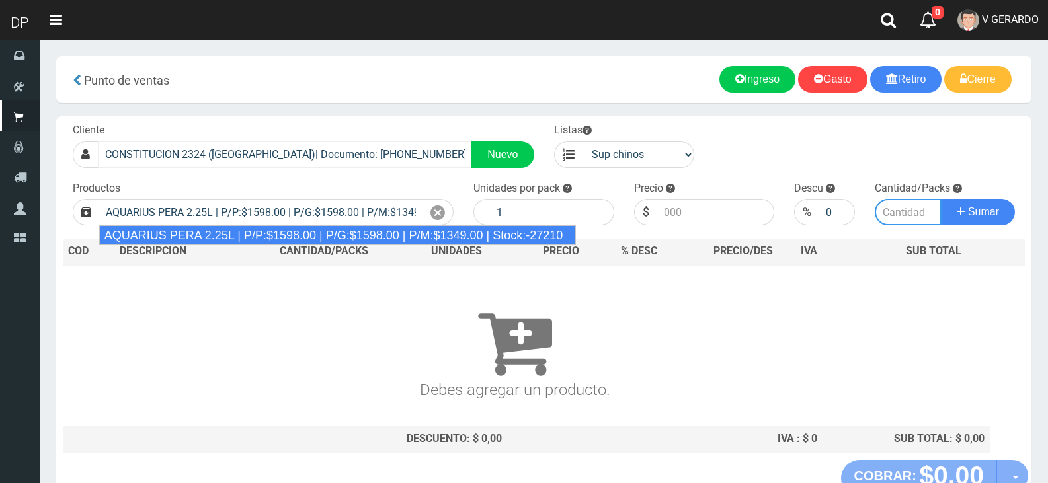
type input "6"
type input "1598.00"
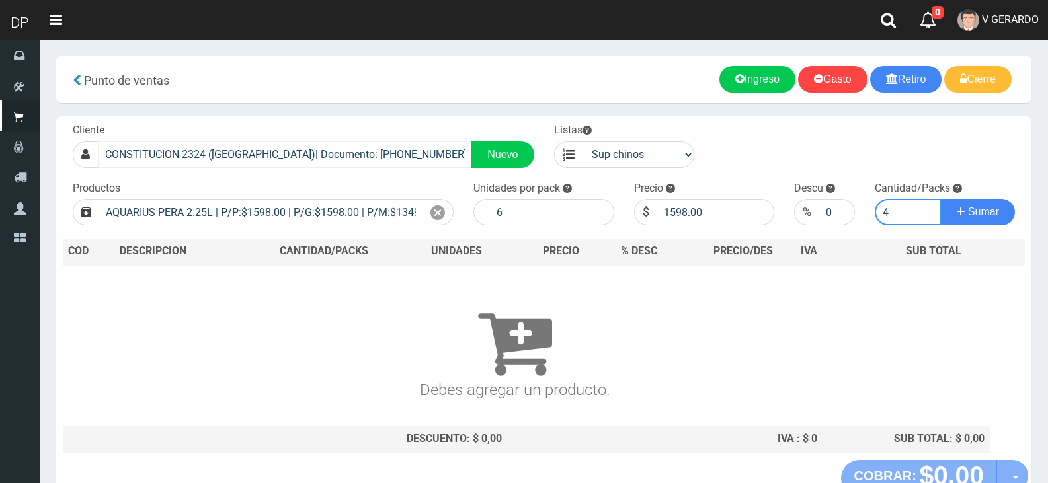
type input "5"
click at [941, 199] on button "Sumar" at bounding box center [978, 212] width 74 height 26
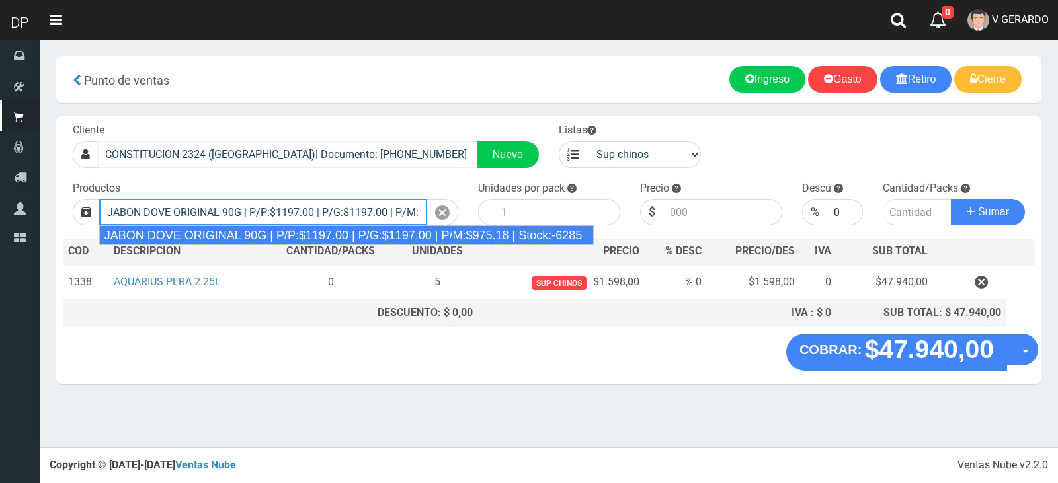
type input "JABON DOVE ORIGINAL 90G | P/P:$1197.00 | P/G:$1197.00 | P/M:$975.18 | Stock:-62…"
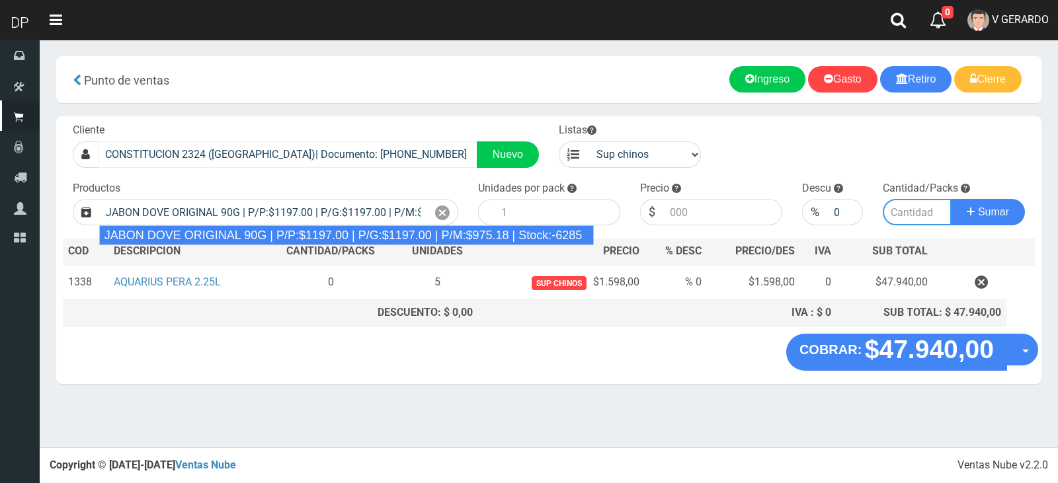
type input "60"
type input "1197.00"
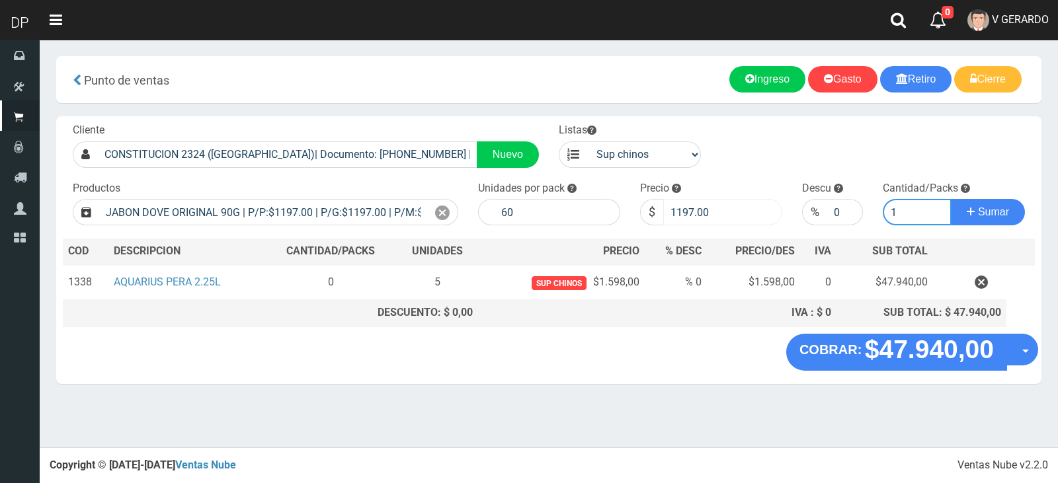
type input "1"
click at [702, 218] on input "1197.00" at bounding box center [722, 212] width 119 height 26
type input "1077"
type input "1077.3"
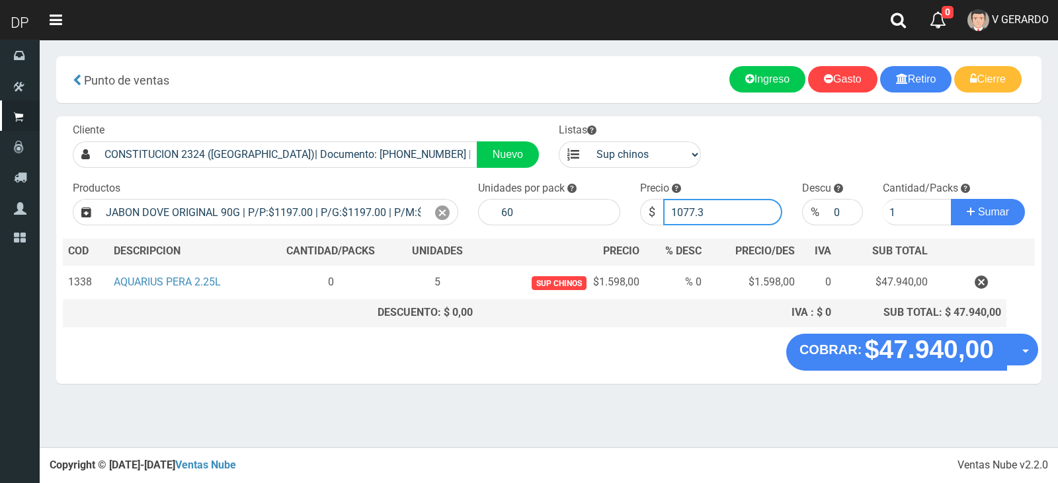
click at [951, 199] on button "Sumar" at bounding box center [988, 212] width 74 height 26
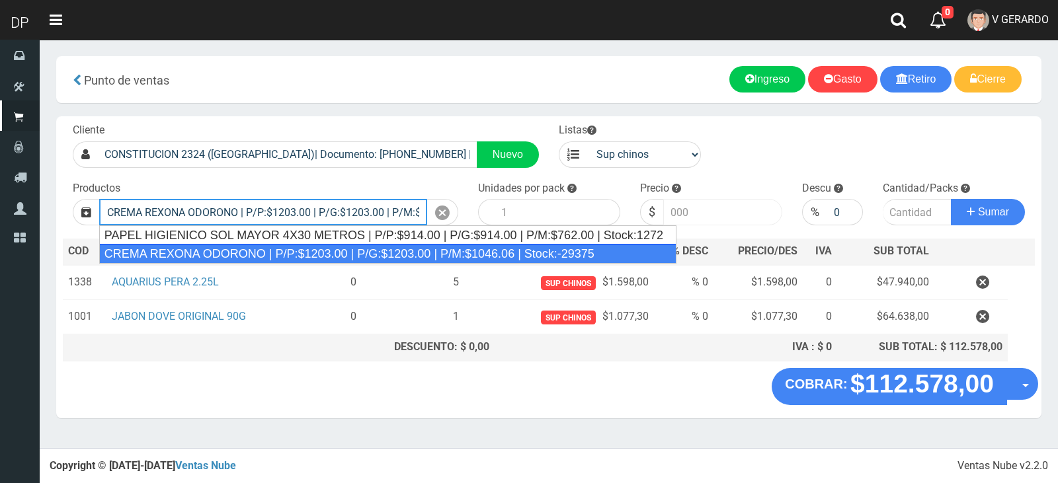
type input "CREMA REXONA ODORONO | P/P:$1203.00 | P/G:$1203.00 | P/M:$1046.06 | Stock:-29375"
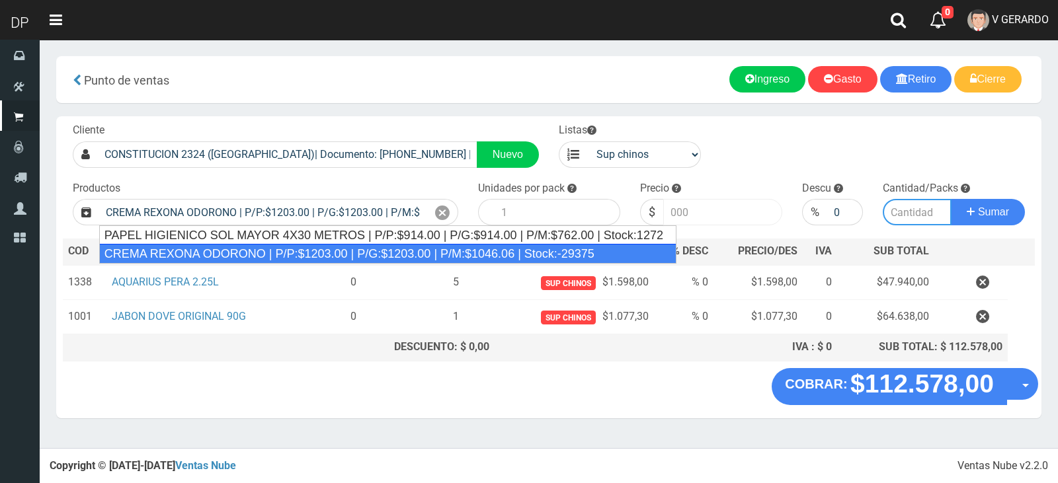
type input "12"
type input "1203.00"
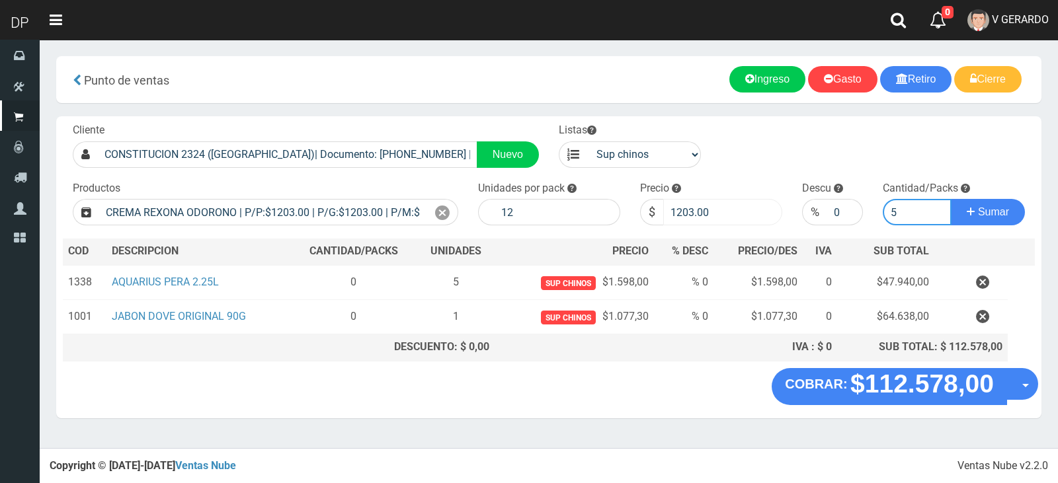
type input "5"
click at [702, 218] on input "1203.00" at bounding box center [722, 212] width 119 height 26
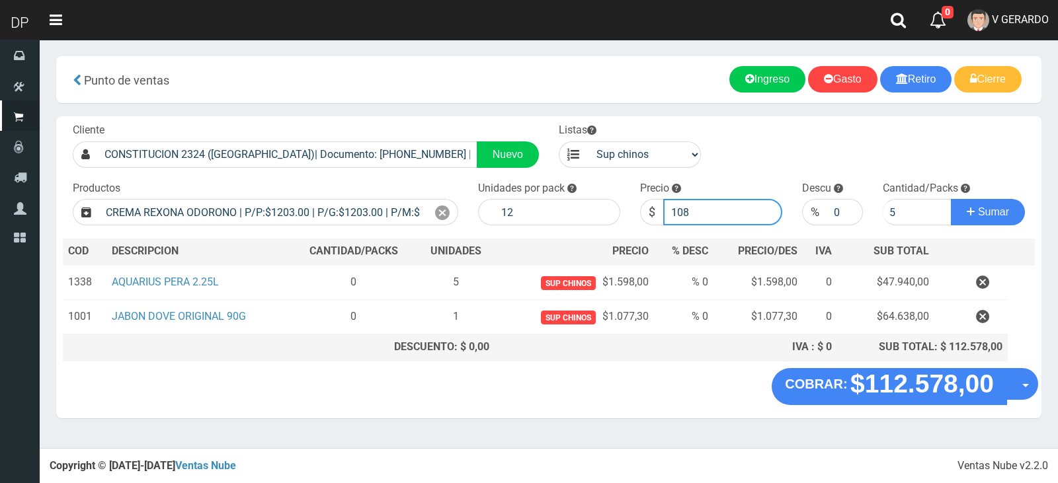
type input "1087"
type input "1082"
type input "1082.7"
click at [951, 199] on button "Sumar" at bounding box center [988, 212] width 74 height 26
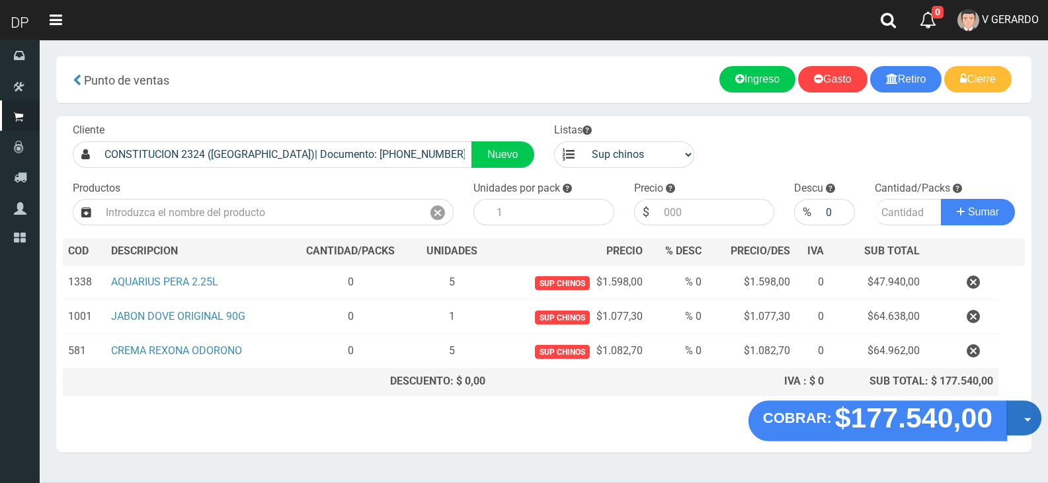
click at [1024, 422] on span "button" at bounding box center [1027, 421] width 7 height 4
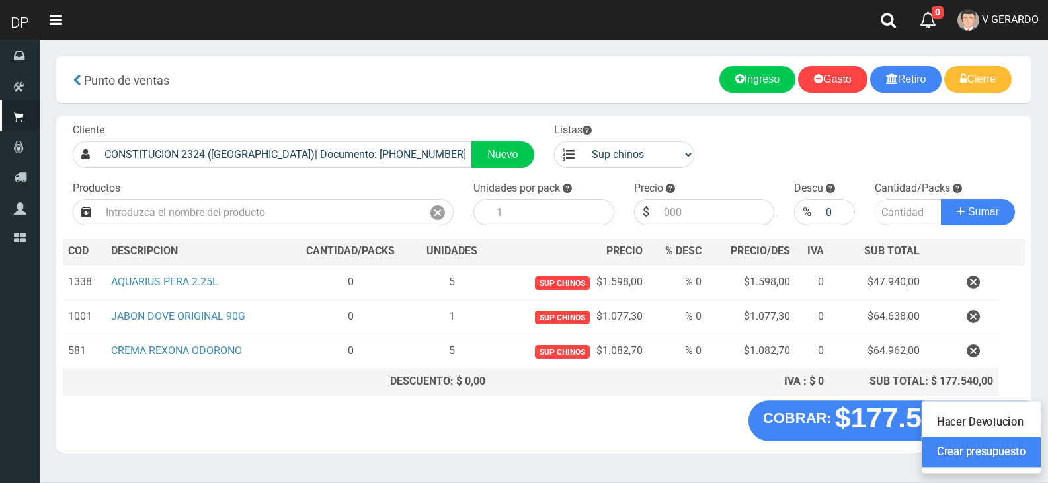
click at [1022, 464] on link "Crear presupuesto" at bounding box center [982, 453] width 118 height 30
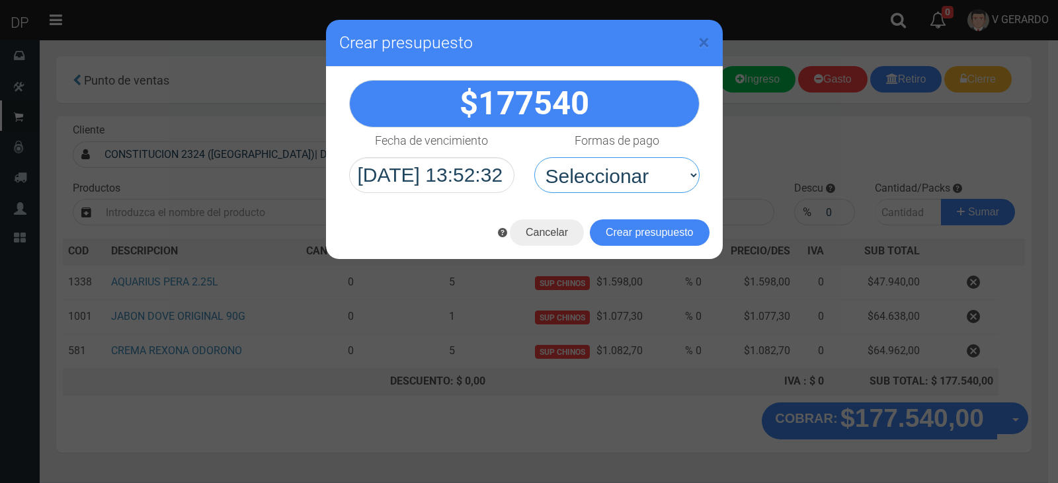
drag, startPoint x: 602, startPoint y: 188, endPoint x: 606, endPoint y: 206, distance: 18.9
click at [602, 188] on select "Seleccionar Efectivo Tarjeta de Crédito Depósito Débito" at bounding box center [616, 175] width 165 height 36
drag, startPoint x: 630, startPoint y: 173, endPoint x: 630, endPoint y: 192, distance: 18.5
click at [630, 173] on select "Seleccionar Efectivo Tarjeta de Crédito Depósito Débito" at bounding box center [616, 175] width 165 height 36
select select "Efectivo"
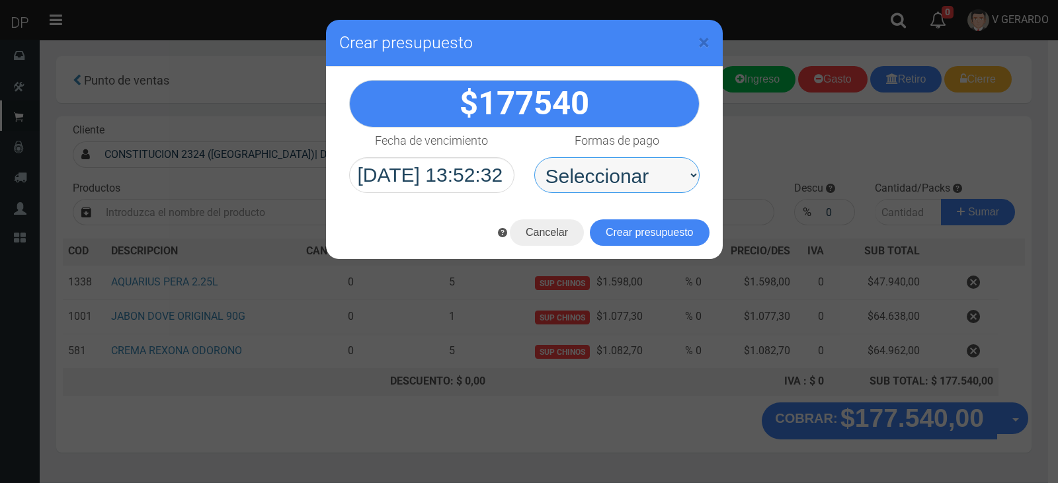
click at [534, 157] on select "Seleccionar Efectivo Tarjeta de Crédito Depósito Débito" at bounding box center [616, 175] width 165 height 36
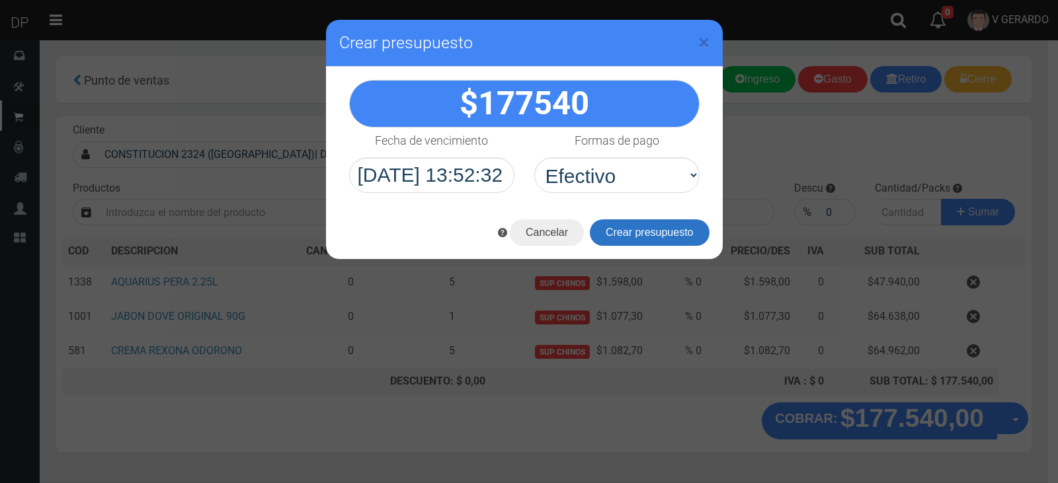
click at [633, 235] on button "Crear presupuesto" at bounding box center [650, 233] width 120 height 26
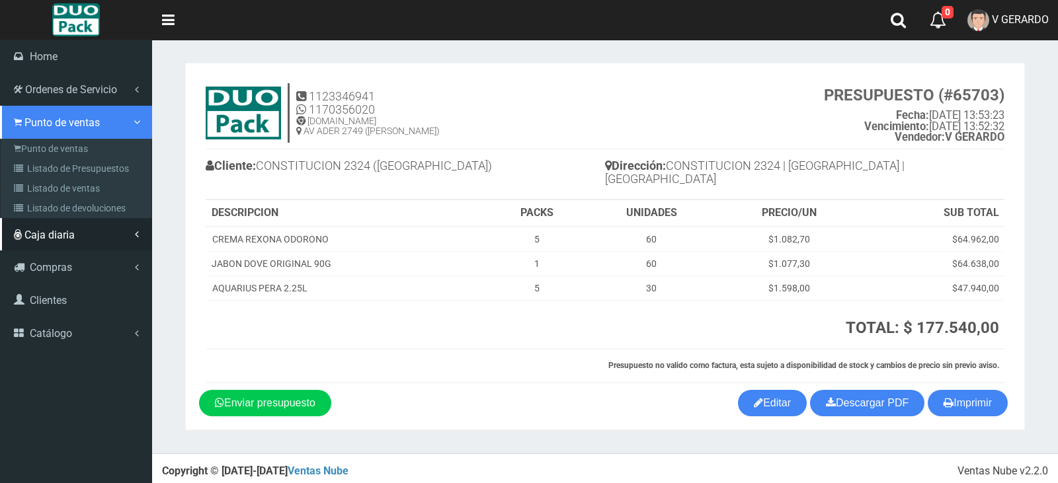
click at [38, 137] on link "Punto de ventas" at bounding box center [76, 122] width 152 height 33
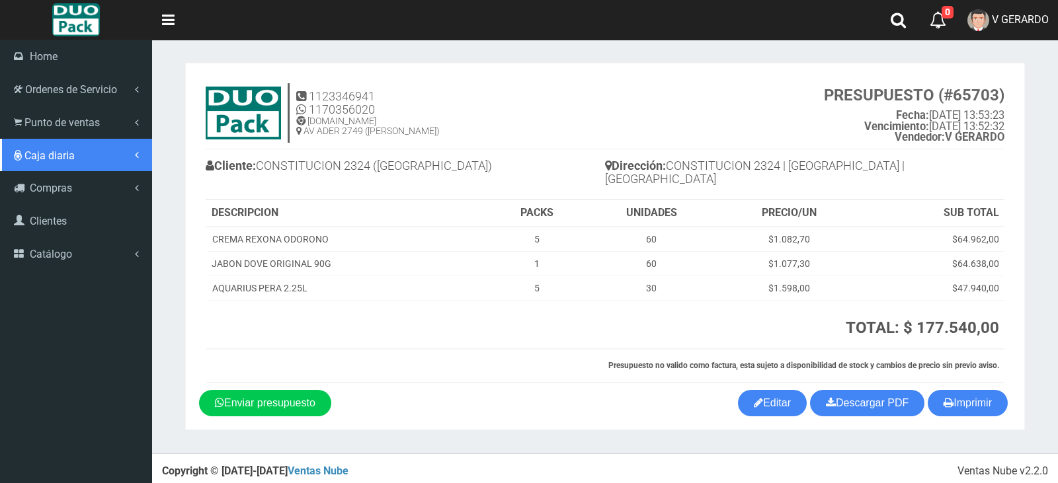
click at [39, 143] on link "Caja diaria" at bounding box center [76, 155] width 152 height 33
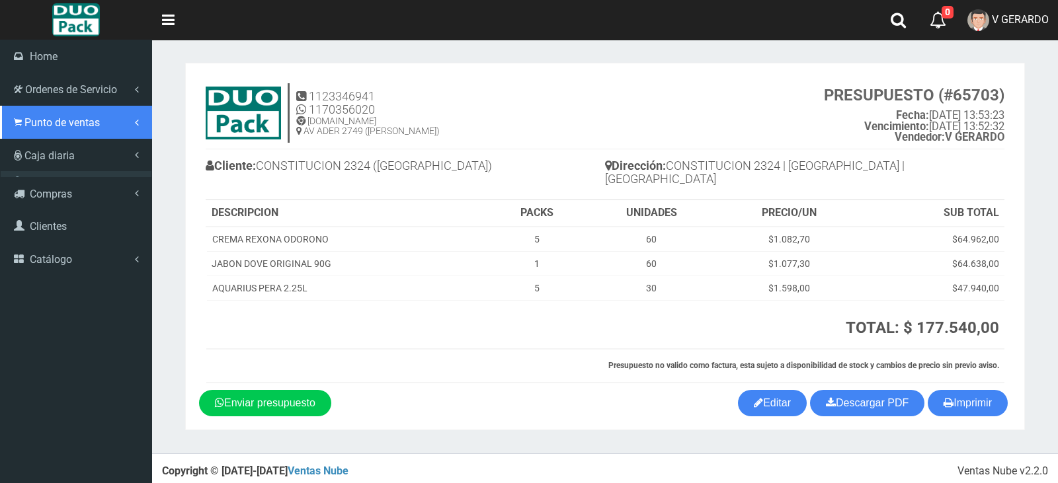
click at [41, 138] on link "Punto de ventas" at bounding box center [76, 122] width 152 height 33
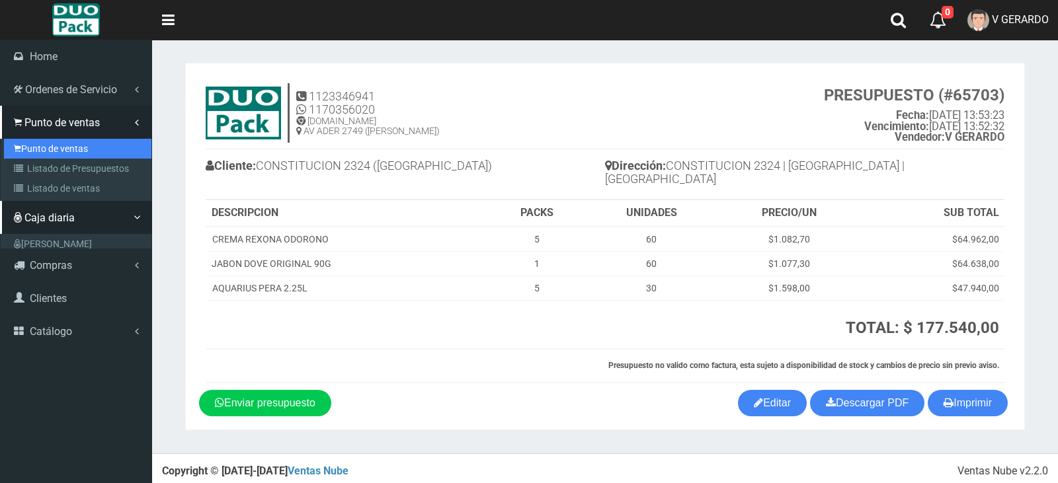
click at [46, 147] on link "Punto de ventas" at bounding box center [77, 149] width 147 height 20
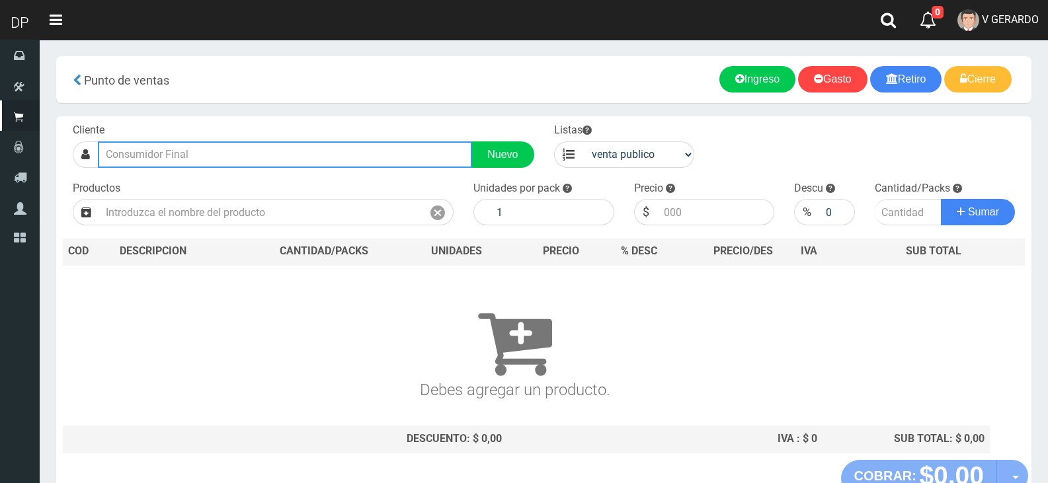
click at [342, 156] on input "text" at bounding box center [285, 155] width 374 height 26
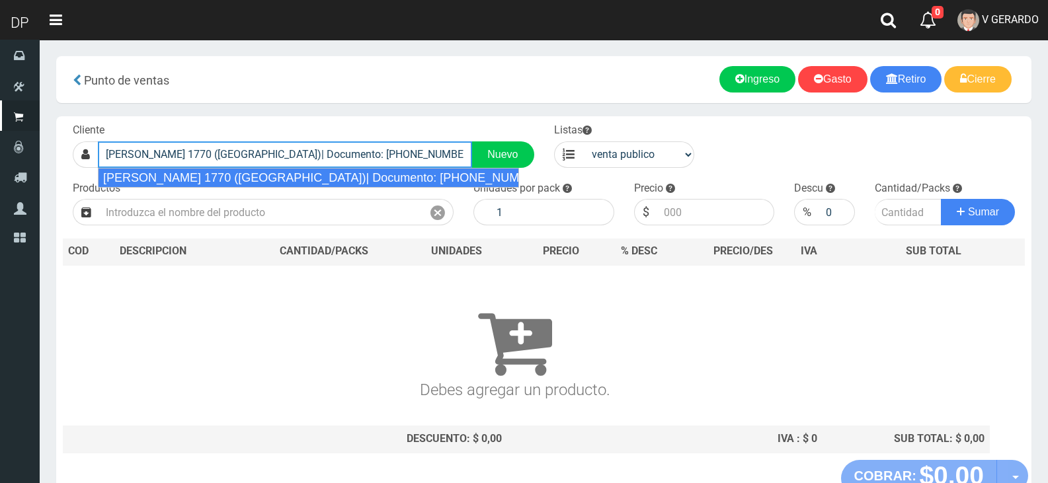
type input "[PERSON_NAME] 1770 ([GEOGRAPHIC_DATA])| Documento: [PHONE_NUMBER] | Teléfono:"
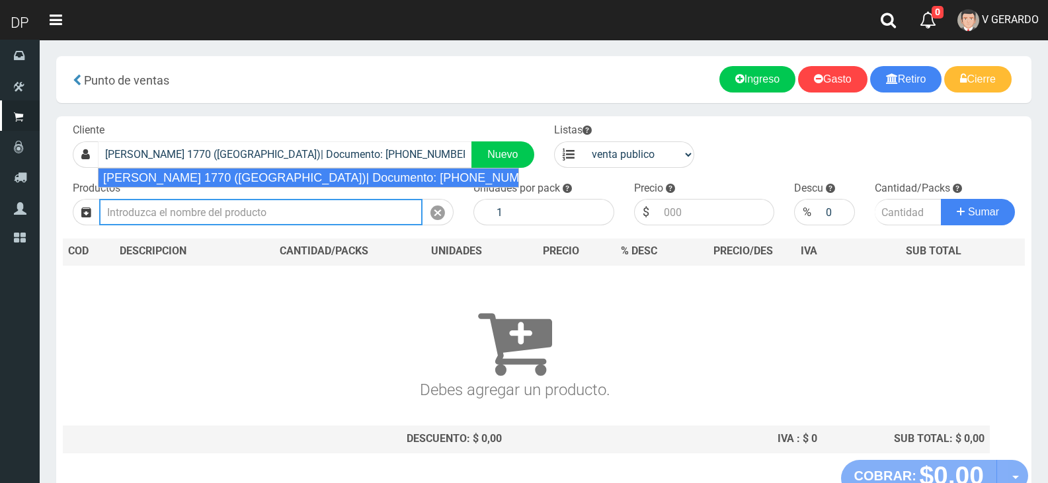
select select "2"
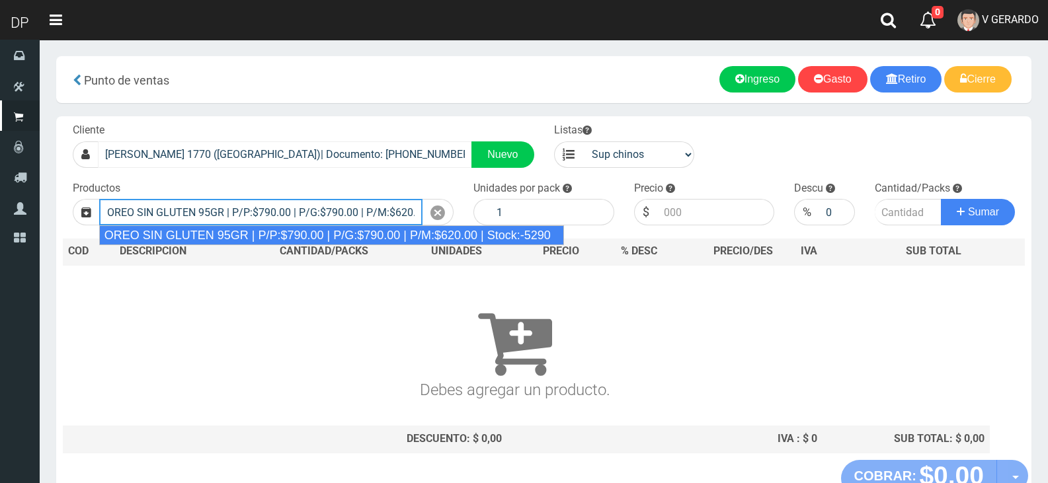
type input "OREO SIN GLUTEN 95GR | P/P:$790.00 | P/G:$790.00 | P/M:$620.00 | Stock:-5290"
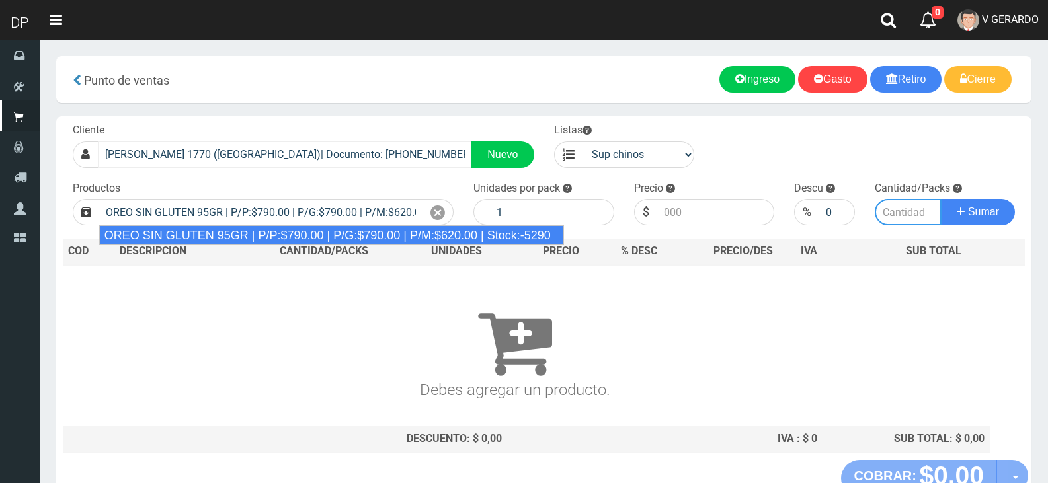
type input "24"
type input "790.00"
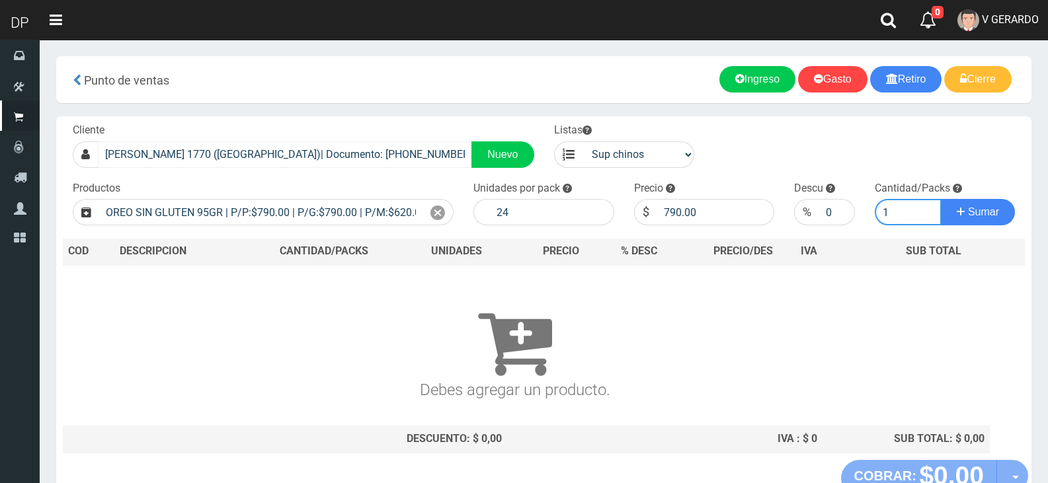
type input "1"
click at [941, 199] on button "Sumar" at bounding box center [978, 212] width 74 height 26
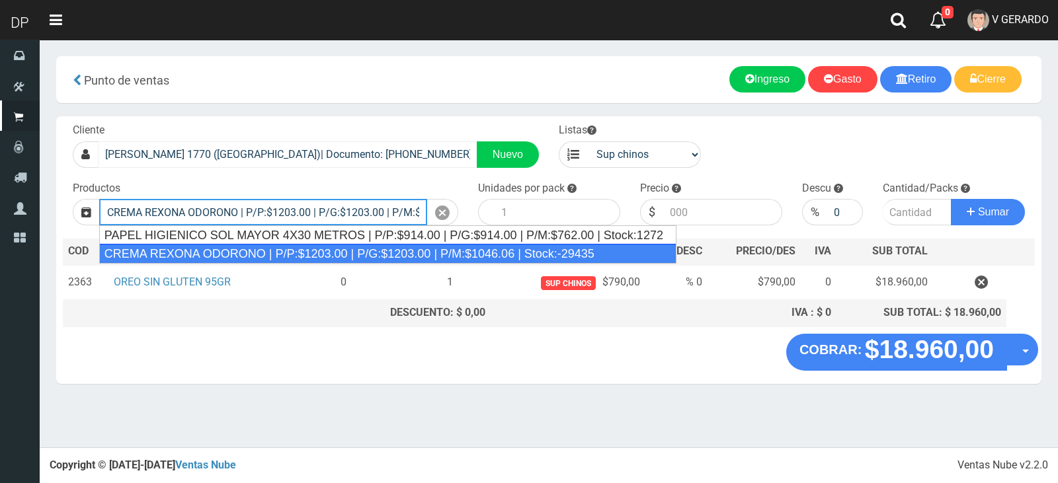
type input "CREMA REXONA ODORONO | P/P:$1203.00 | P/G:$1203.00 | P/M:$1046.06 | Stock:-29435"
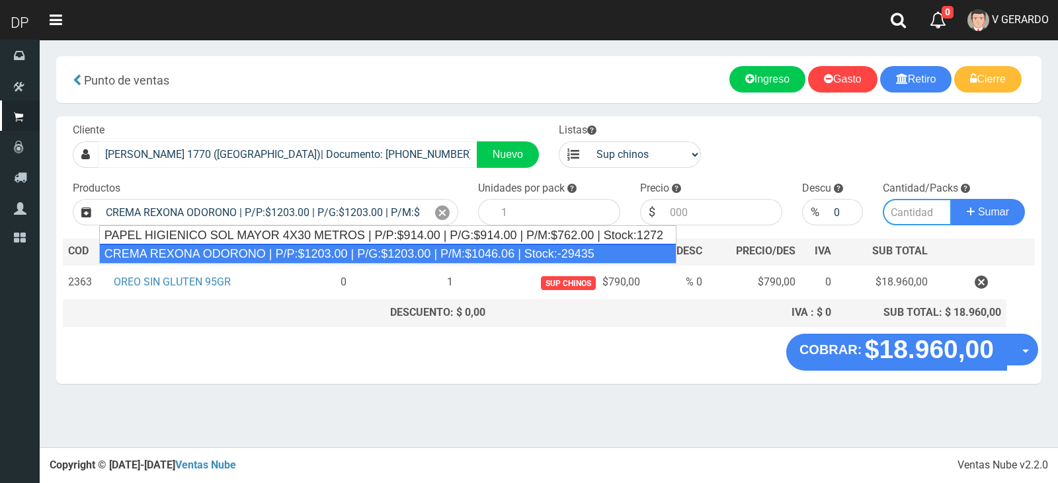
type input "12"
type input "1203.00"
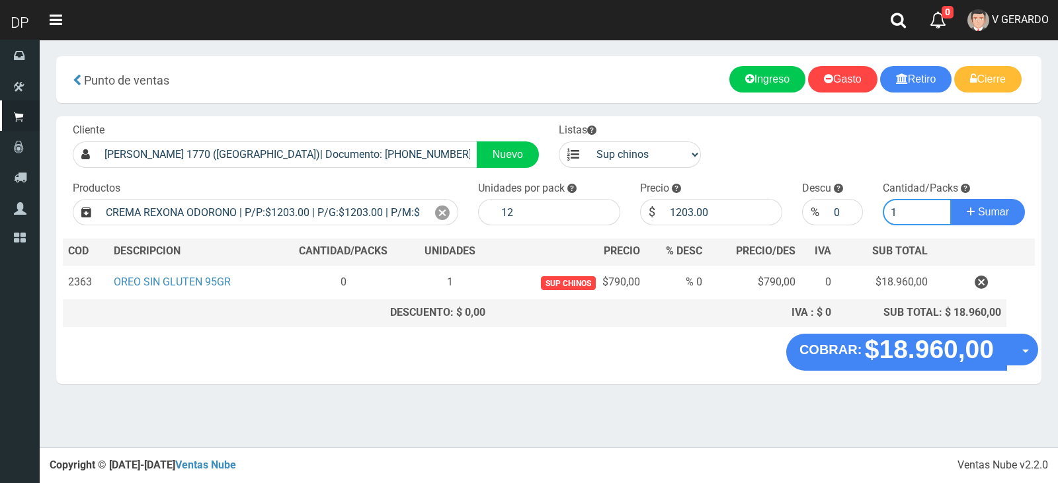
type input "1"
click at [675, 233] on div "Cliente [PERSON_NAME] 1770 ([GEOGRAPHIC_DATA])| Documento: [PHONE_NUMBER] | Tel…" at bounding box center [548, 225] width 985 height 218
click at [680, 211] on input "1203.00" at bounding box center [722, 212] width 119 height 26
type input "1082"
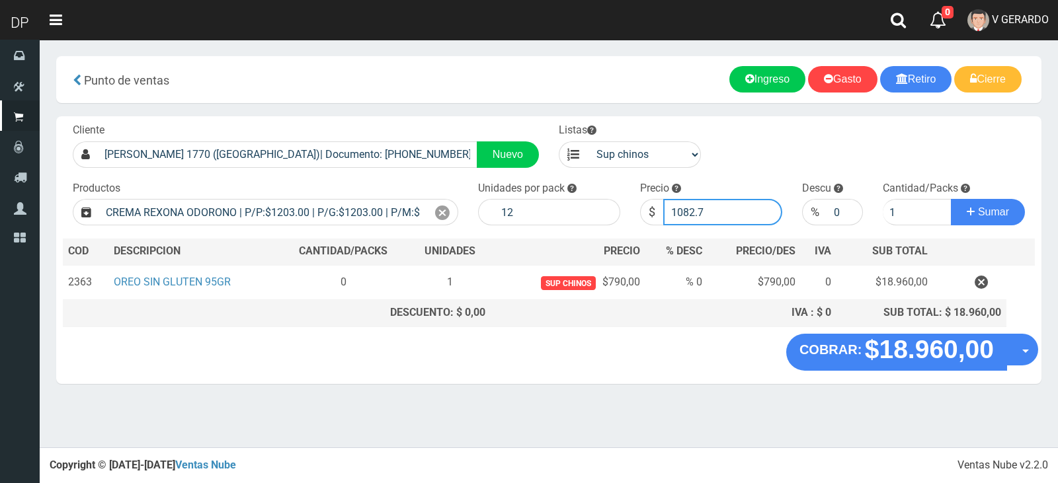
type input "1082.7"
click at [951, 199] on button "Sumar" at bounding box center [988, 212] width 74 height 26
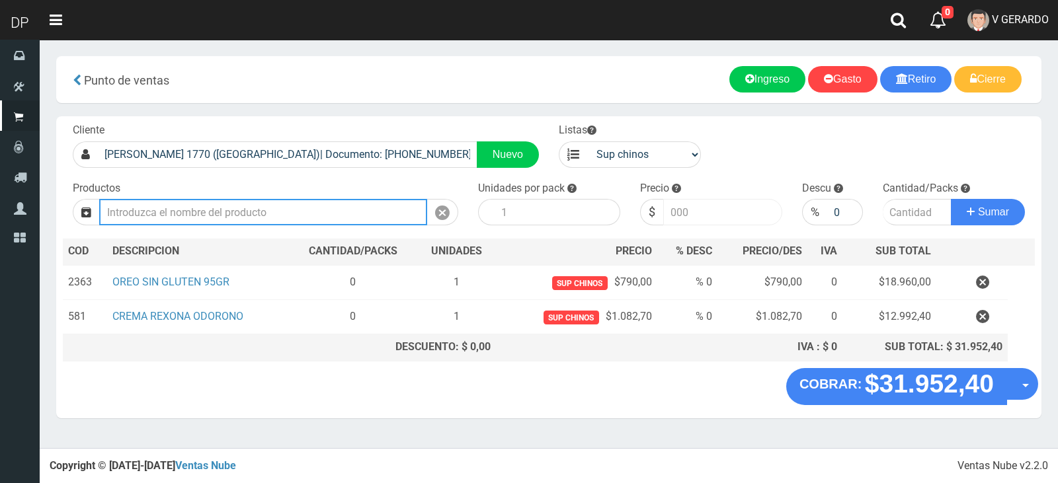
type input "1"
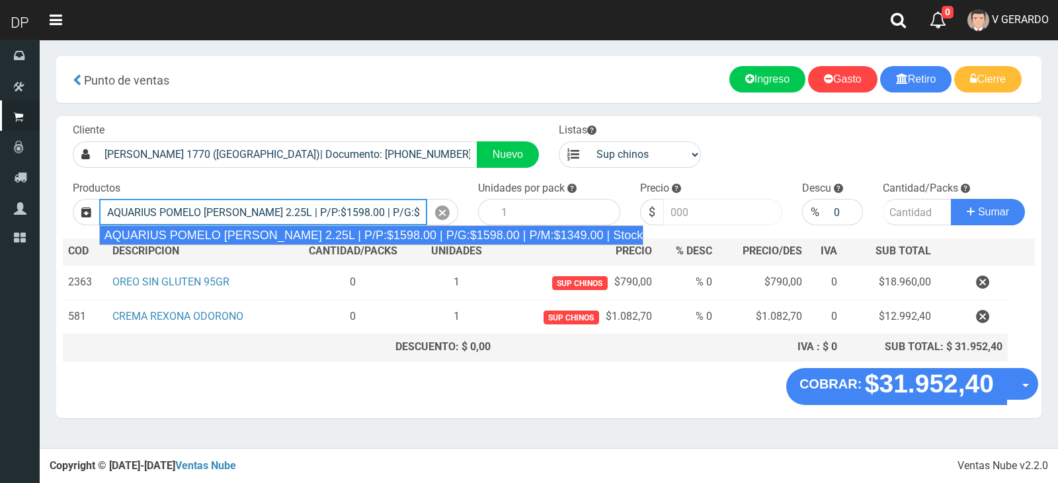
type input "AQUARIUS POMELO [PERSON_NAME] 2.25L | P/P:$1598.00 | P/G:$1598.00 | P/M:$1349.0…"
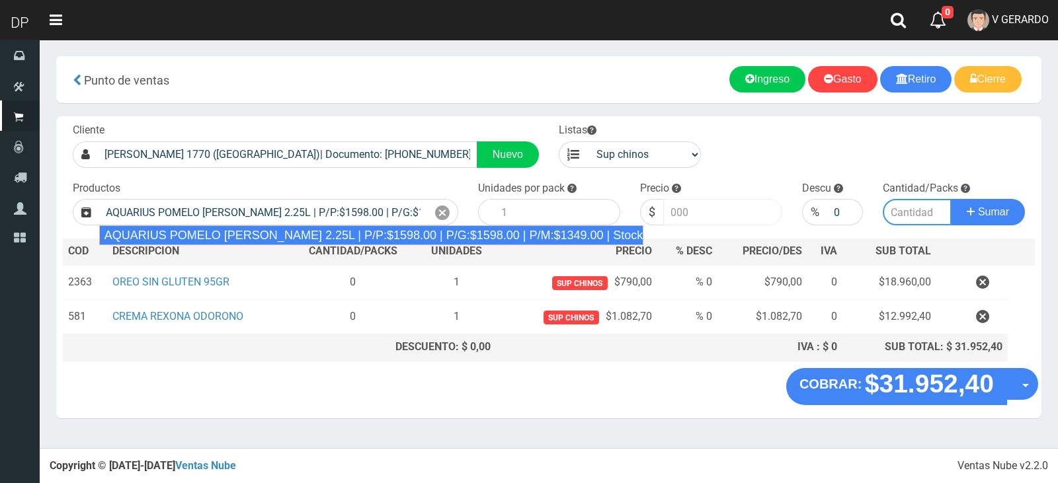
type input "6"
type input "1598.00"
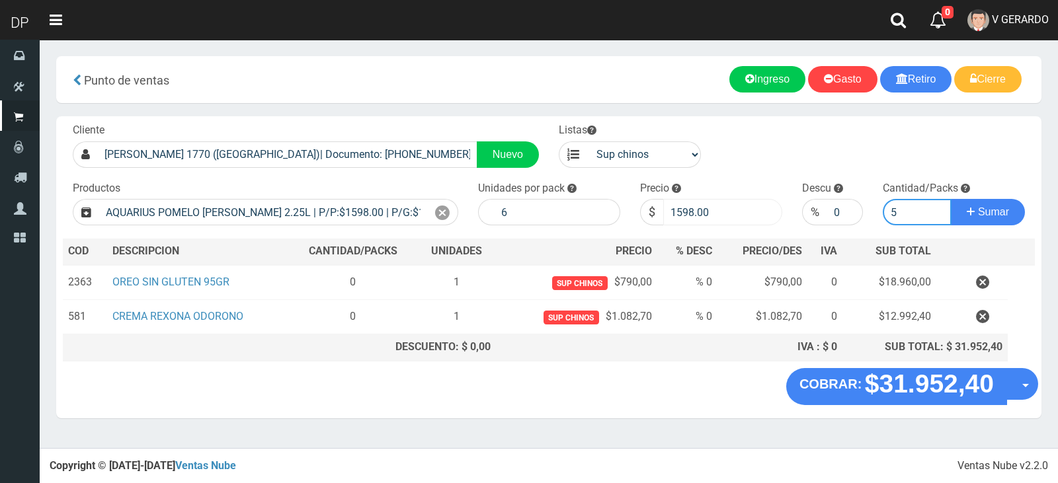
type input "5"
click at [951, 199] on button "Sumar" at bounding box center [988, 212] width 74 height 26
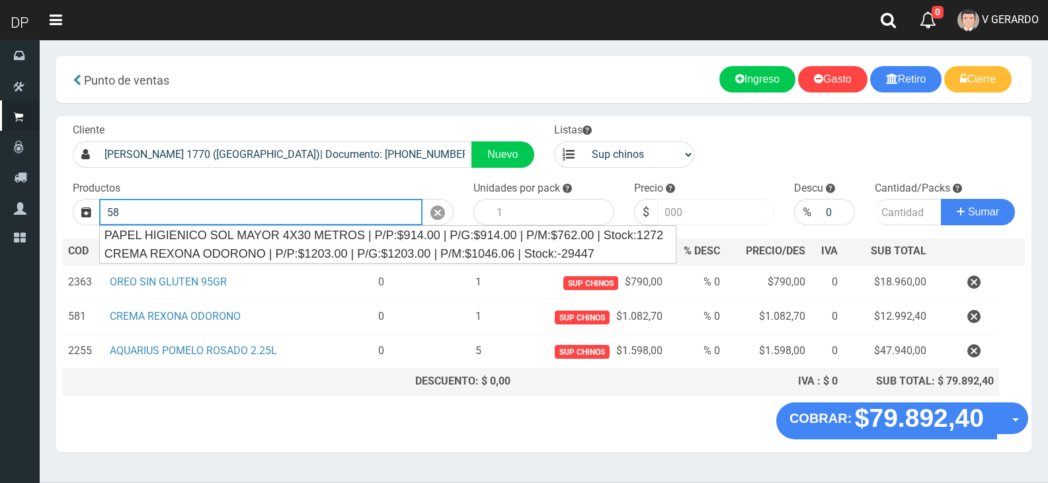
type input "5"
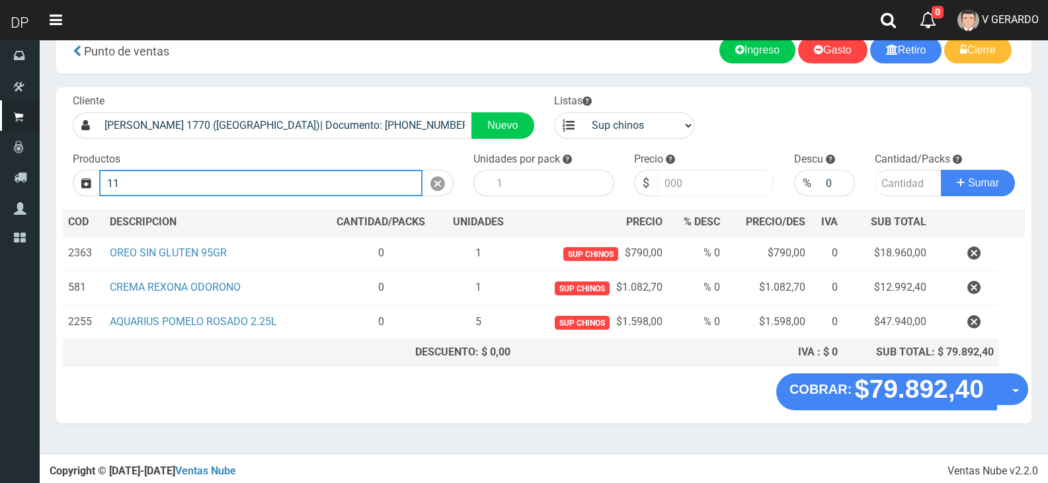
scroll to position [30, 0]
type input "1"
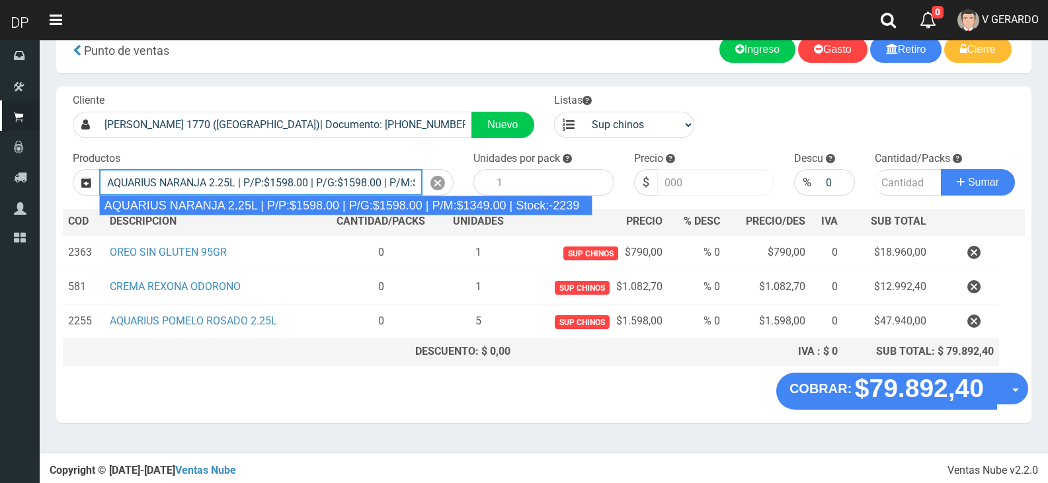
type input "AQUARIUS NARANJA 2.25L | P/P:$1598.00 | P/G:$1598.00 | P/M:$1349.00 | Stock:-22…"
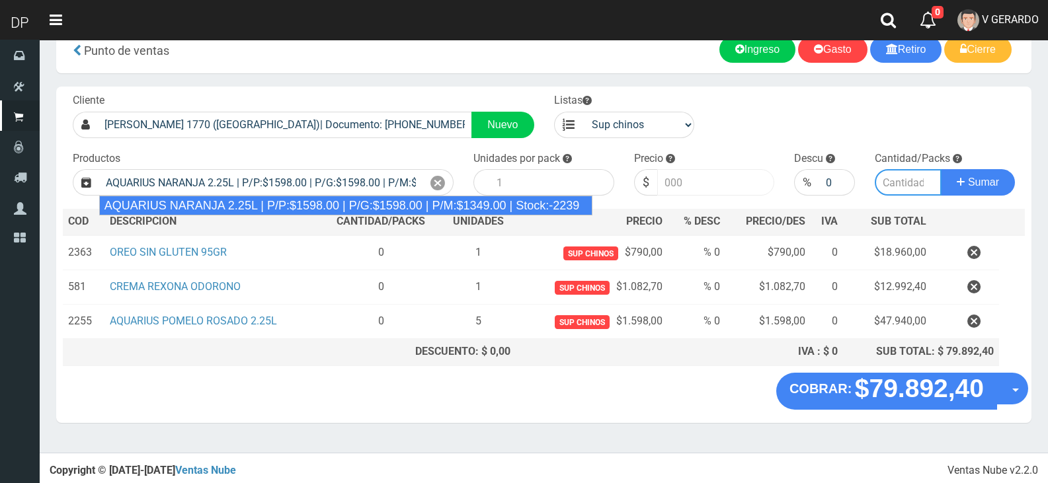
type input "6"
type input "1598.00"
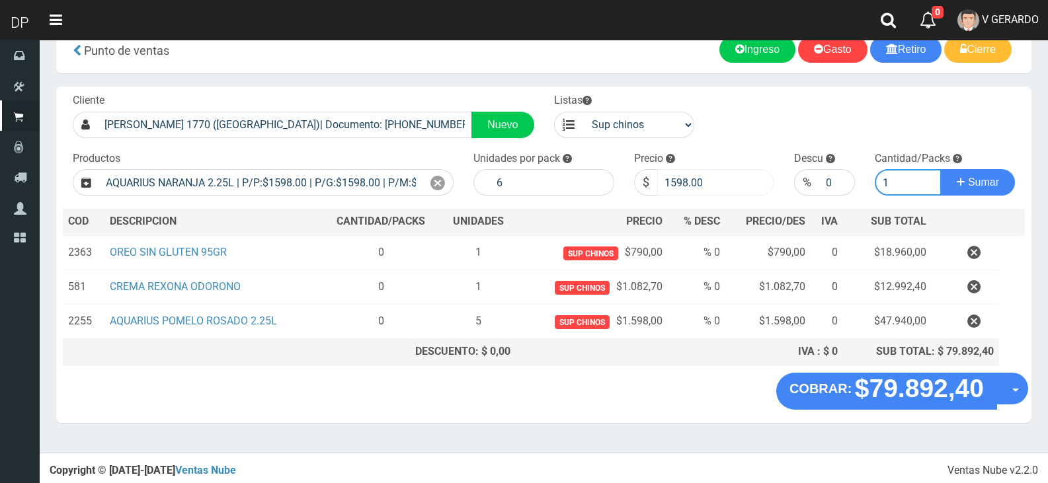
type input "1"
click at [941, 169] on button "Sumar" at bounding box center [978, 182] width 74 height 26
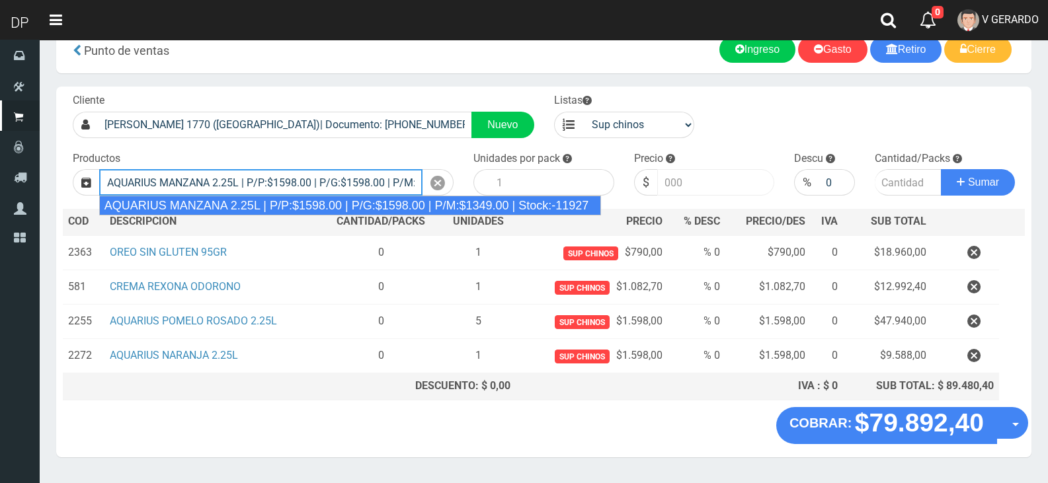
type input "AQUARIUS MANZANA 2.25L | P/P:$1598.00 | P/G:$1598.00 | P/M:$1349.00 | Stock:-11…"
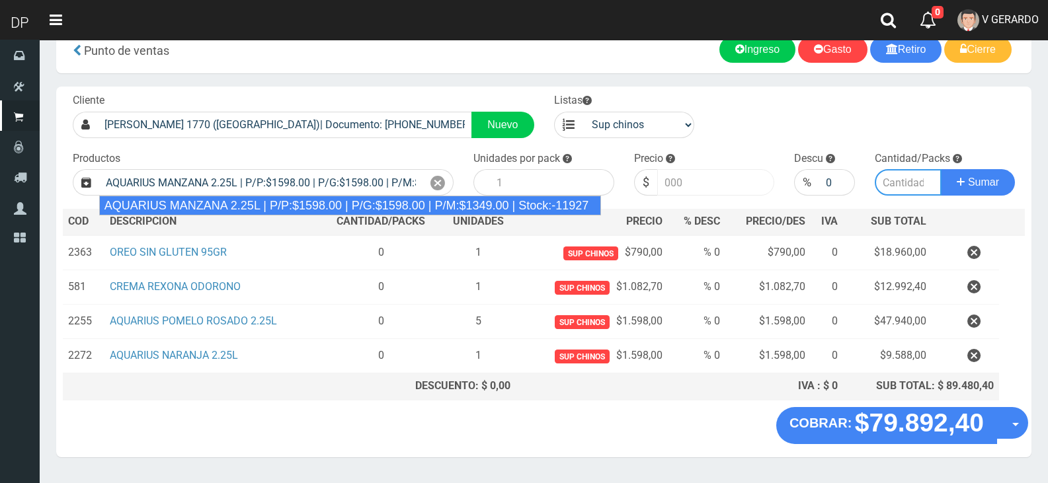
type input "6"
type input "1598.00"
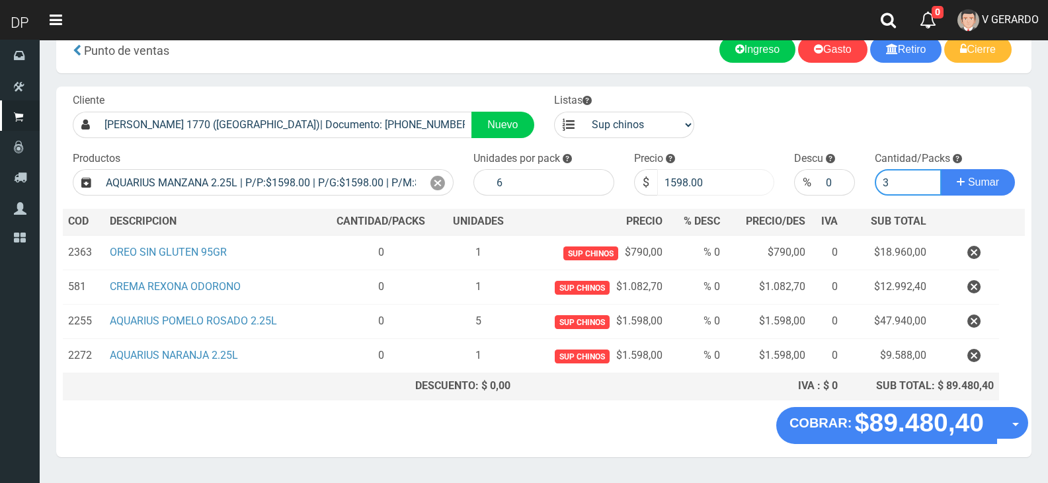
type input "3"
click at [941, 169] on button "Sumar" at bounding box center [978, 182] width 74 height 26
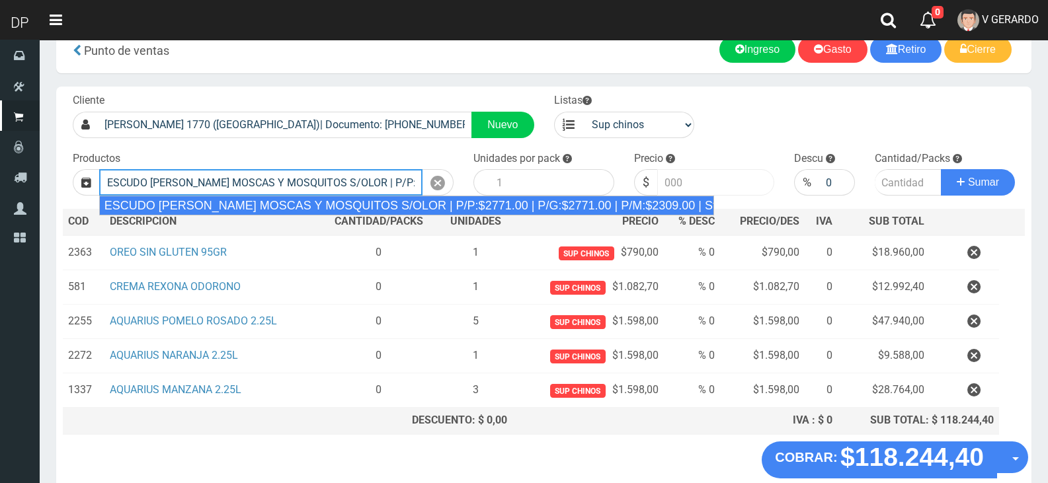
type input "ESCUDO [PERSON_NAME] MOSCAS Y MOSQUITOS S/OLOR | P/P:$2771.00 | P/G:$2771.00 | …"
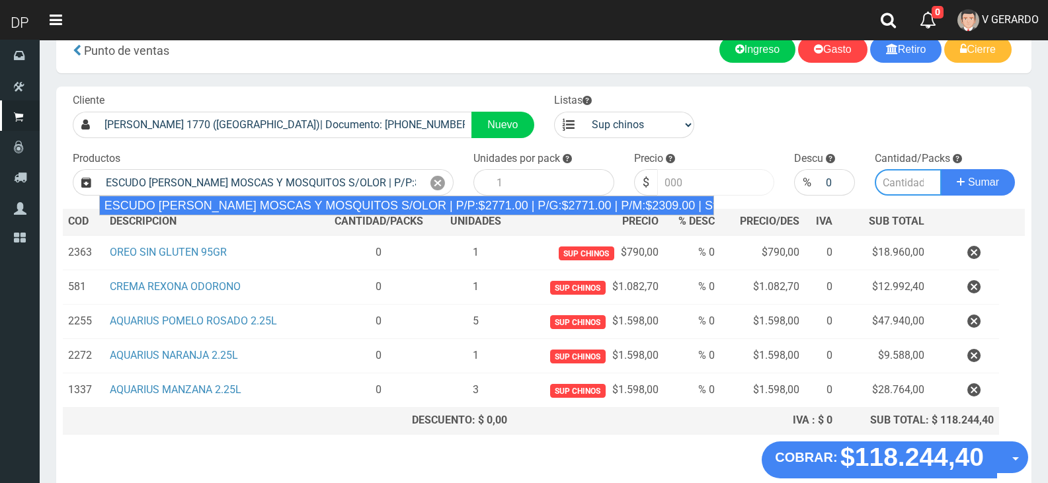
type input "12"
type input "2771.00"
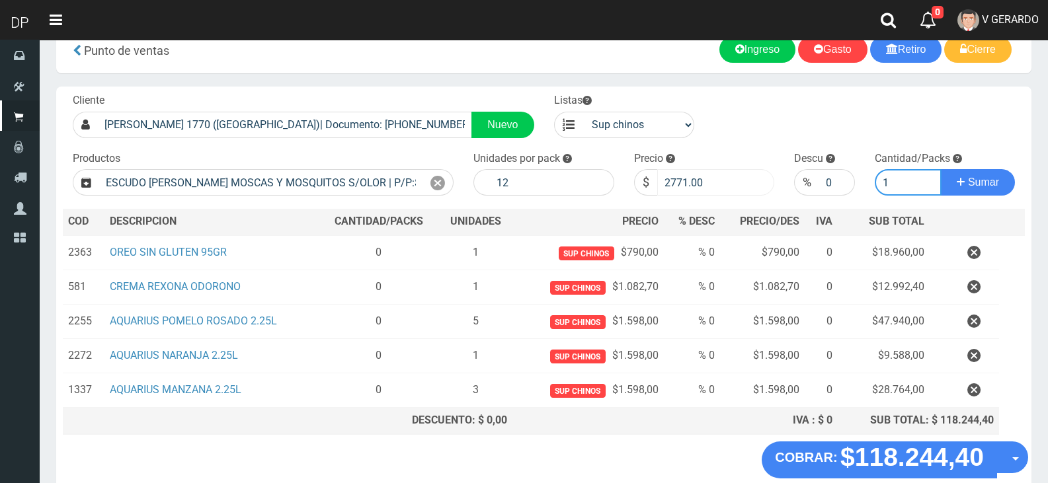
type input "1"
click at [941, 169] on button "Sumar" at bounding box center [978, 182] width 74 height 26
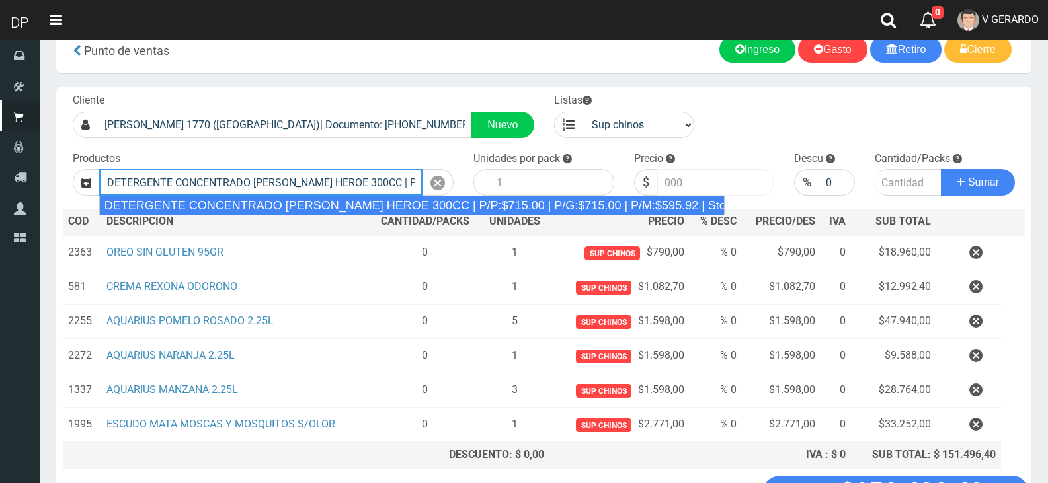
type input "DETERGENTE CONCENTRADO [PERSON_NAME] HEROE 300CC | P/P:$715.00 | P/G:$715.00 | …"
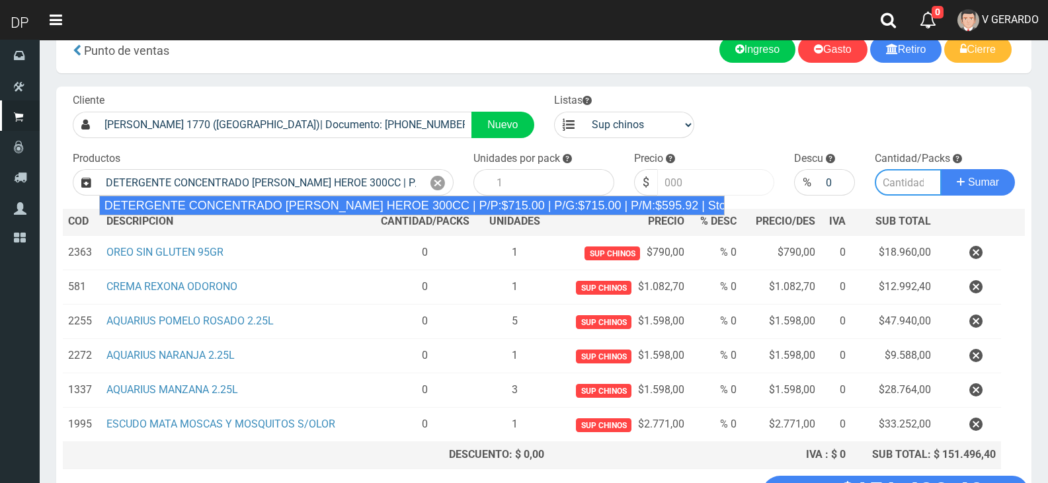
type input "24"
type input "715.00"
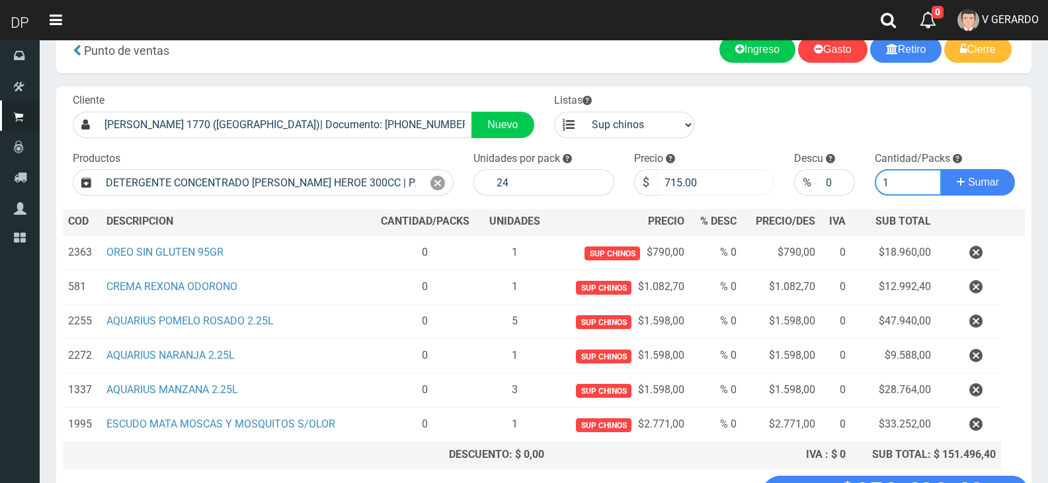
type input "1"
click at [941, 169] on button "Sumar" at bounding box center [978, 182] width 74 height 26
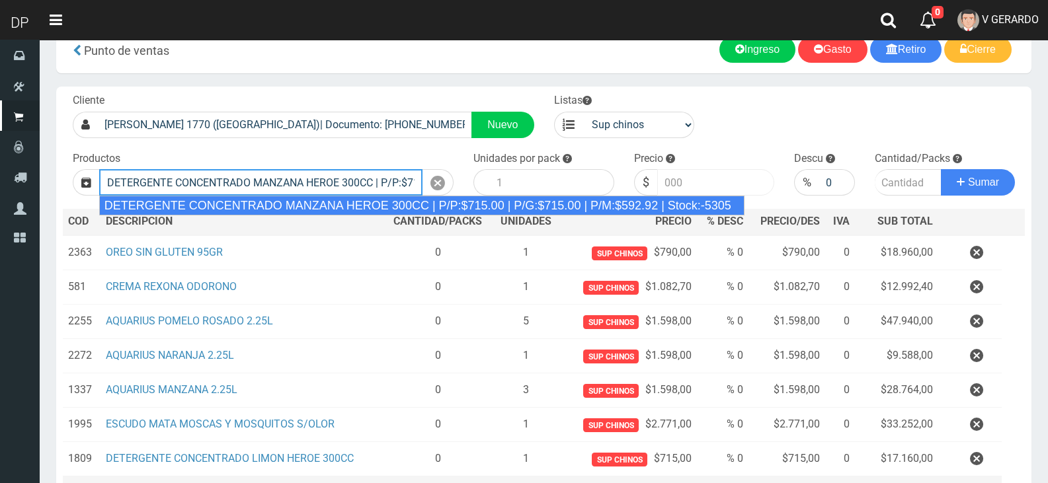
type input "DETERGENTE CONCENTRADO MANZANA HEROE 300CC | P/P:$715.00 | P/G:$715.00 | P/M:$5…"
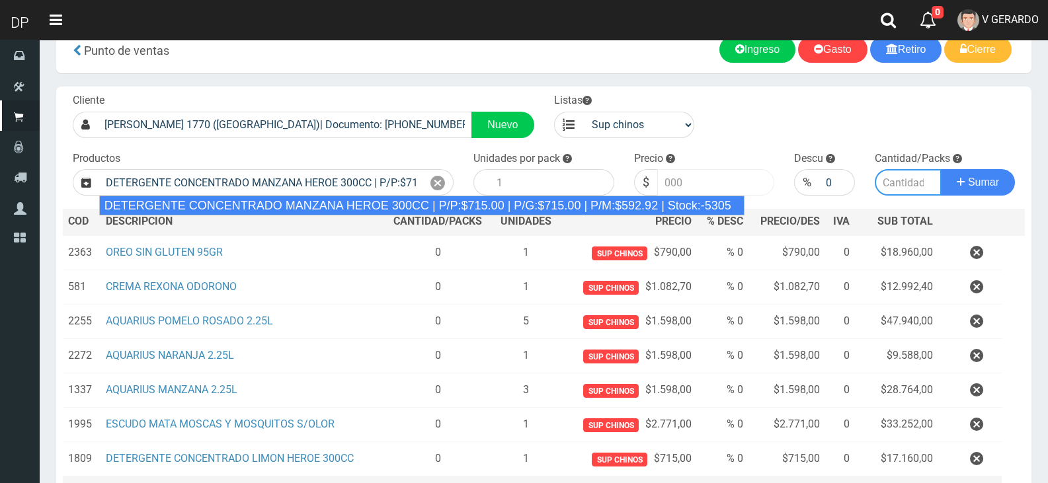
type input "24"
type input "715.00"
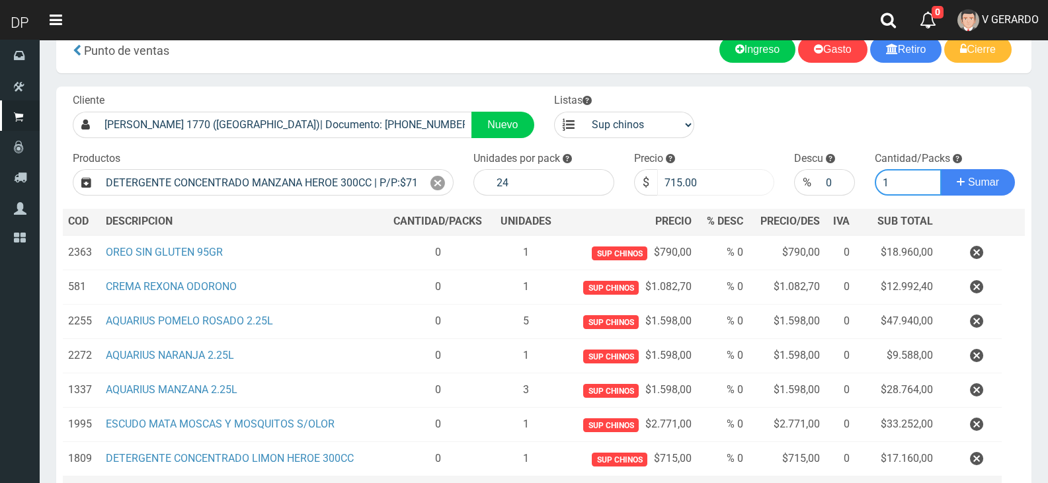
type input "1"
click at [941, 169] on button "Sumar" at bounding box center [978, 182] width 74 height 26
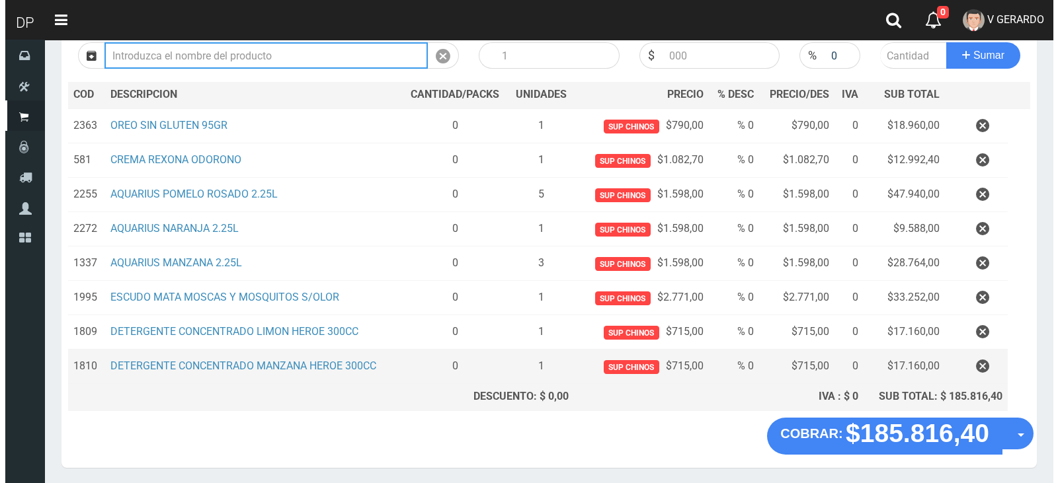
scroll to position [202, 0]
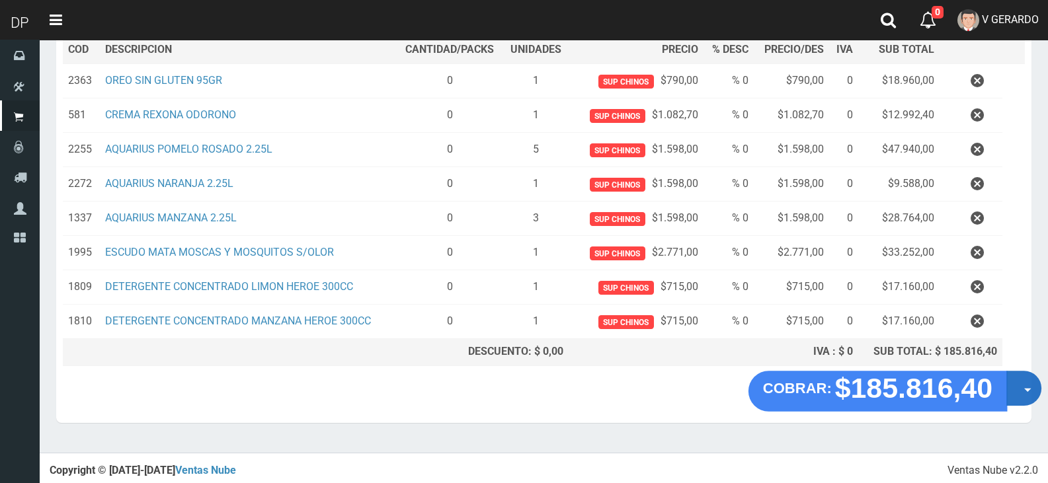
click at [1019, 380] on button "Opciones" at bounding box center [1024, 388] width 35 height 35
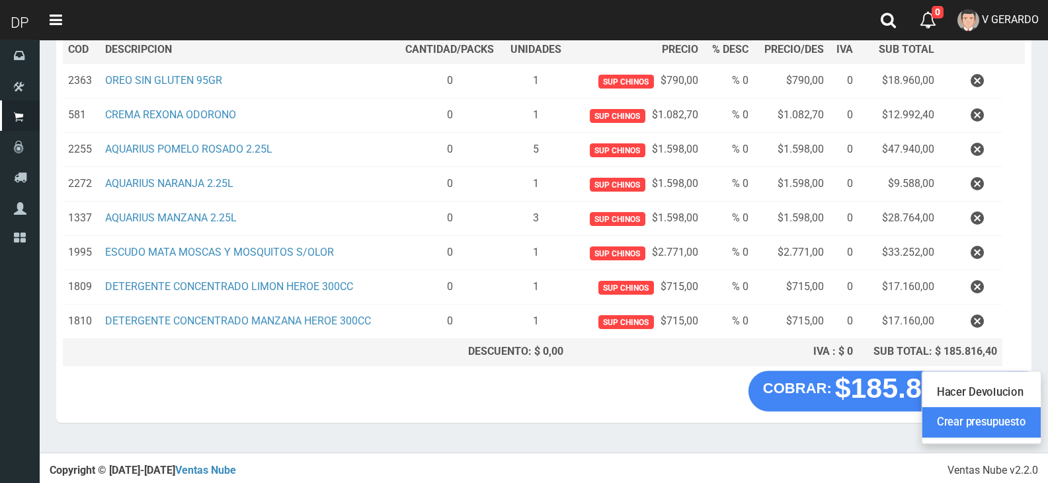
click at [1021, 421] on link "Crear presupuesto" at bounding box center [982, 423] width 118 height 30
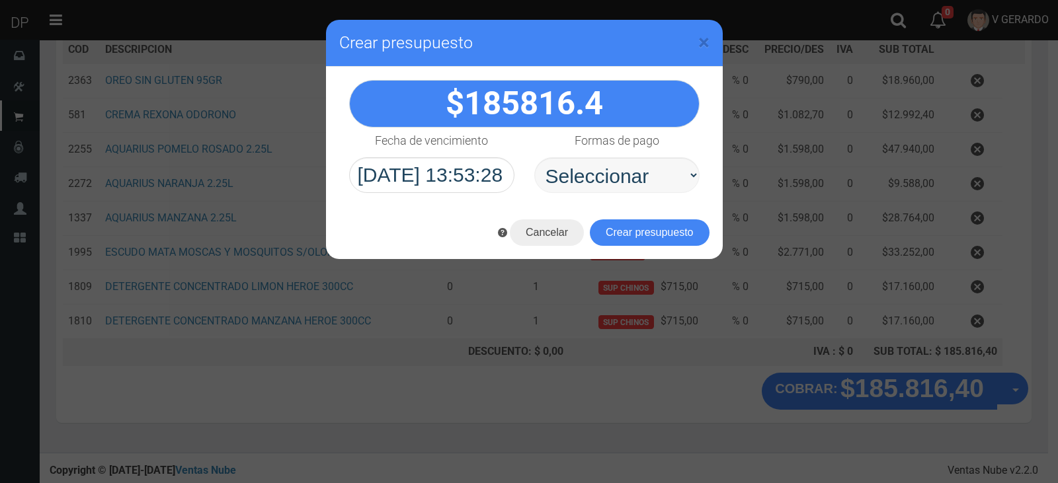
click at [684, 173] on select "Seleccionar Efectivo Tarjeta de Crédito Depósito Débito" at bounding box center [616, 175] width 165 height 36
select select "Efectivo"
click at [534, 157] on select "Seleccionar Efectivo Tarjeta de Crédito Depósito Débito" at bounding box center [616, 175] width 165 height 36
click at [683, 229] on button "Crear presupuesto" at bounding box center [650, 233] width 120 height 26
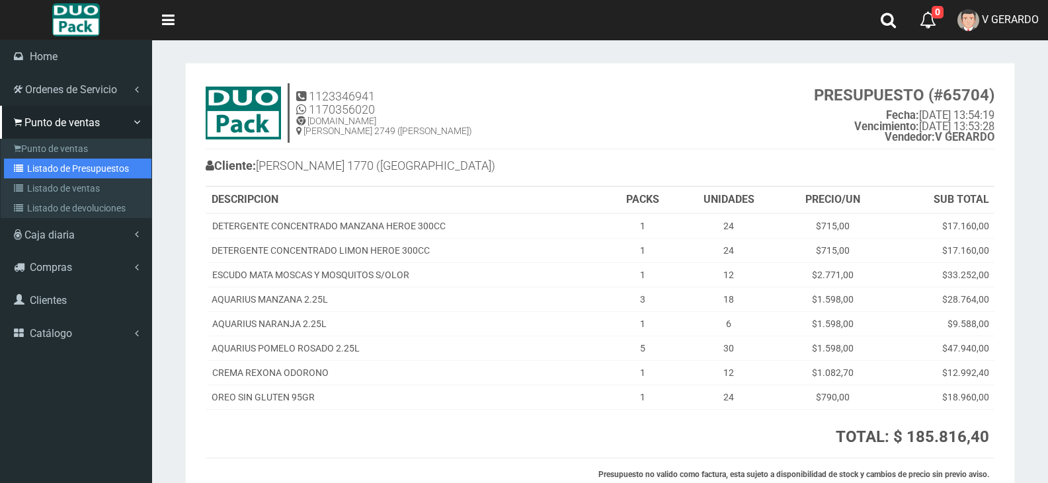
click at [36, 175] on link "Listado de Presupuestos" at bounding box center [77, 169] width 147 height 20
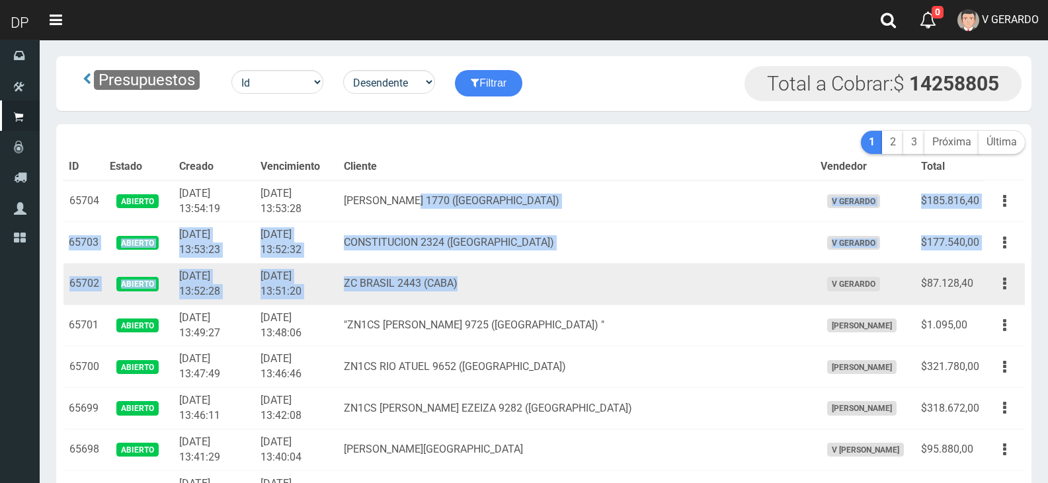
drag, startPoint x: 456, startPoint y: 213, endPoint x: 646, endPoint y: 287, distance: 204.4
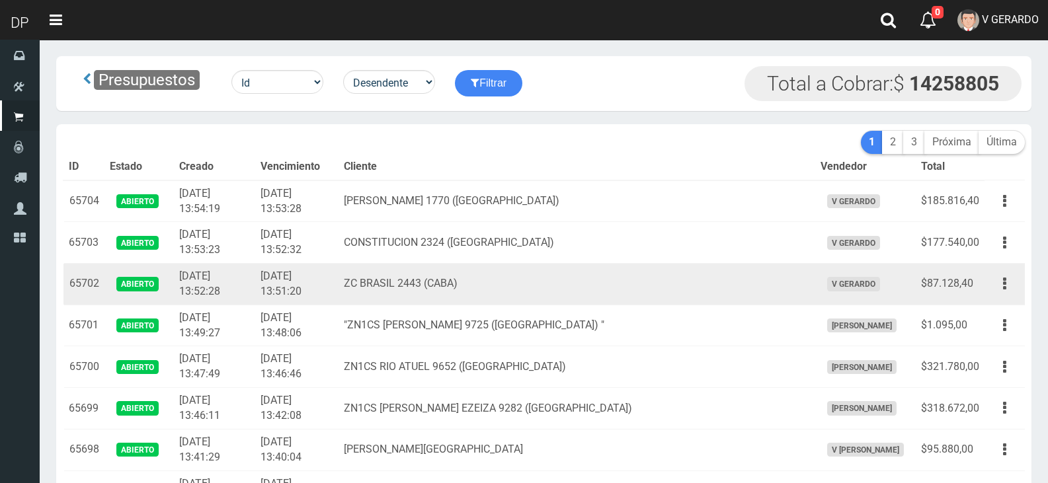
click at [815, 278] on td "V GERARDO" at bounding box center [865, 285] width 101 height 42
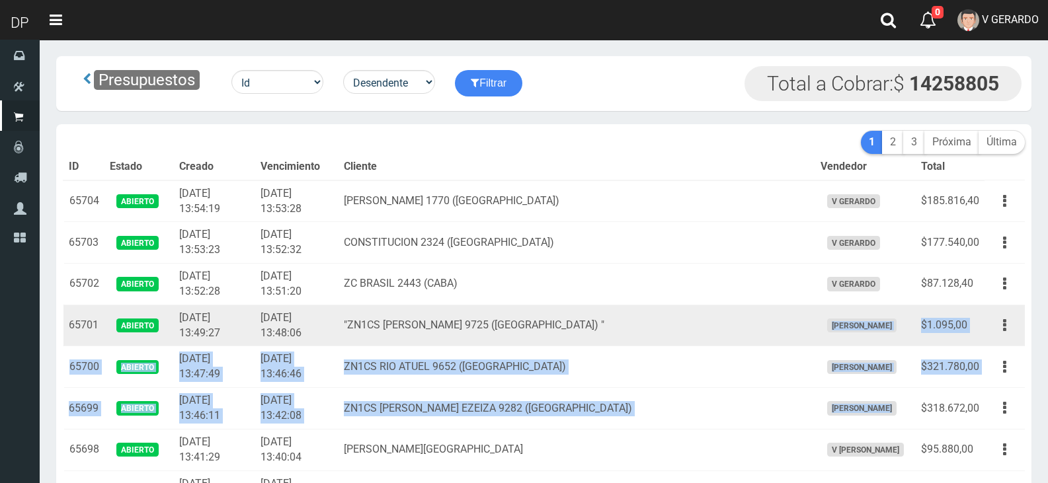
drag, startPoint x: 849, startPoint y: 414, endPoint x: 778, endPoint y: 318, distance: 119.6
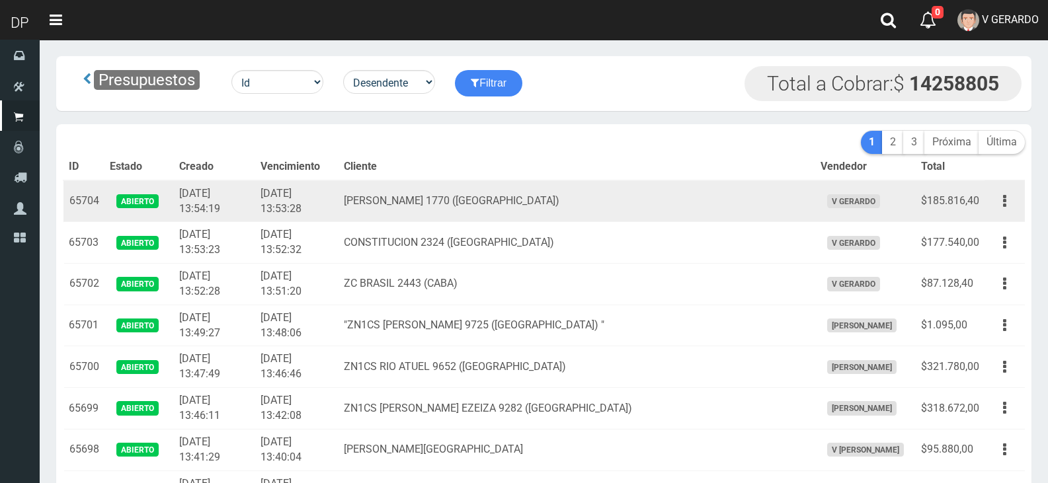
click at [188, 177] on th "Creado" at bounding box center [214, 167] width 81 height 26
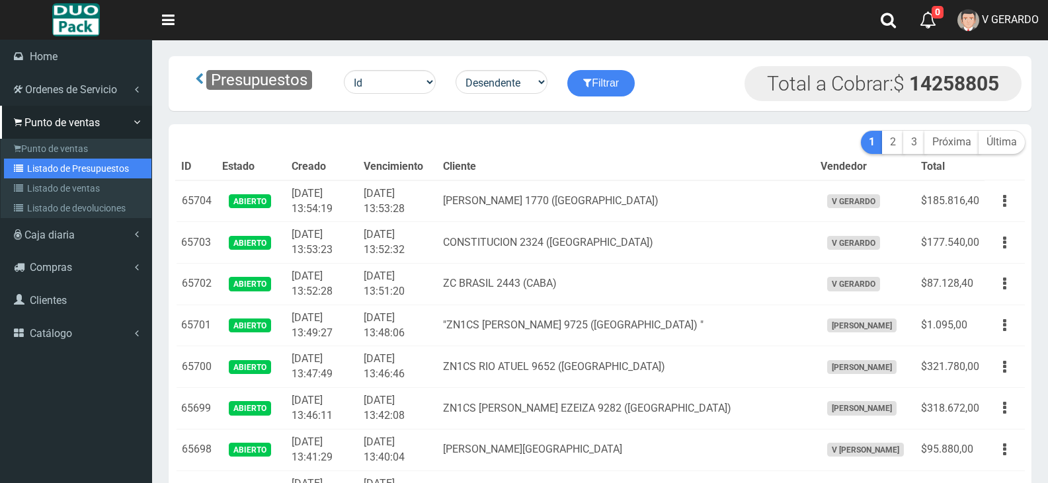
click at [40, 170] on link "Listado de Presupuestos" at bounding box center [77, 169] width 147 height 20
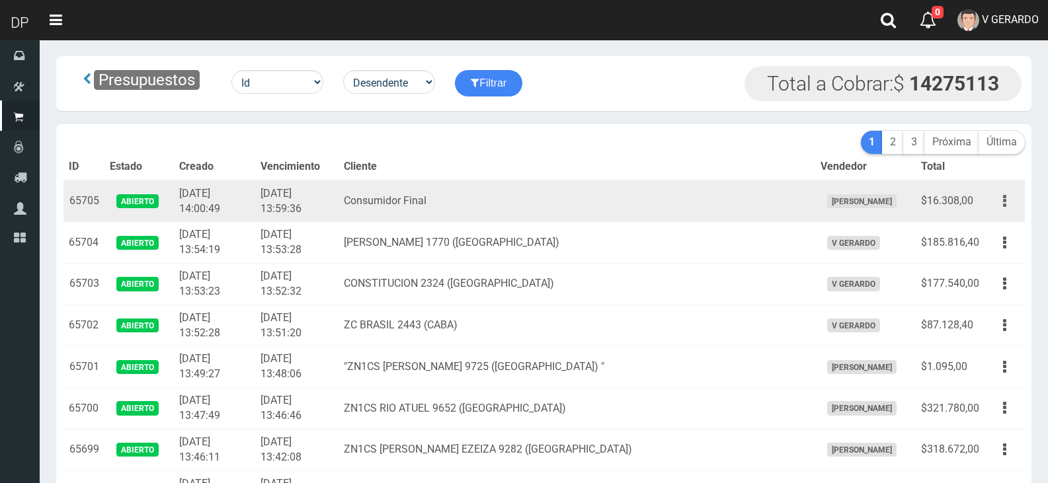
click at [1014, 210] on button "button" at bounding box center [1005, 201] width 30 height 23
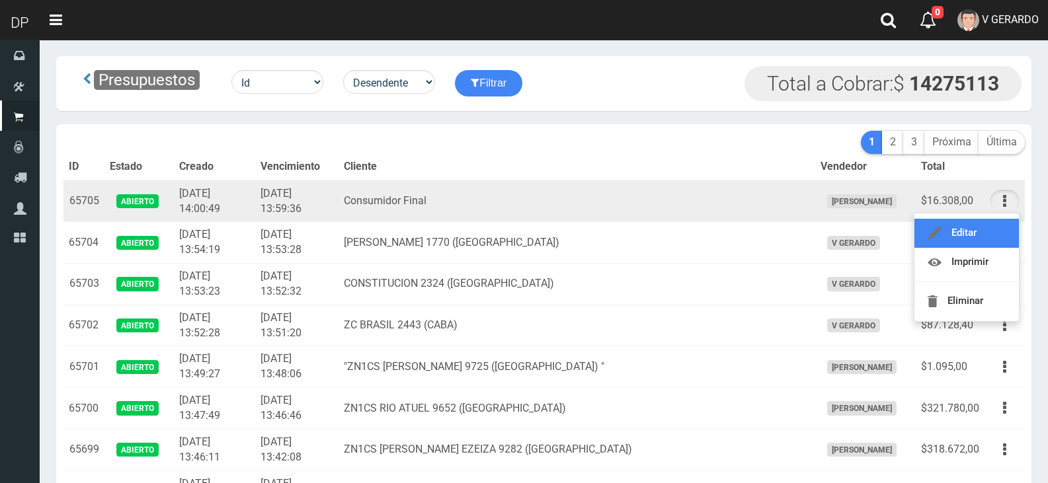
click at [1003, 231] on link "Editar" at bounding box center [967, 233] width 104 height 29
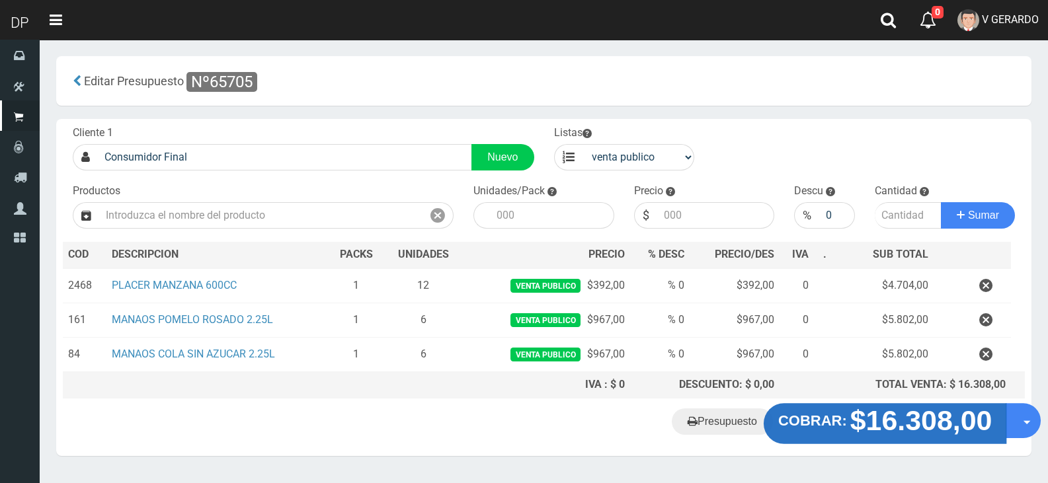
click at [857, 422] on strong "$16.308,00" at bounding box center [921, 420] width 142 height 31
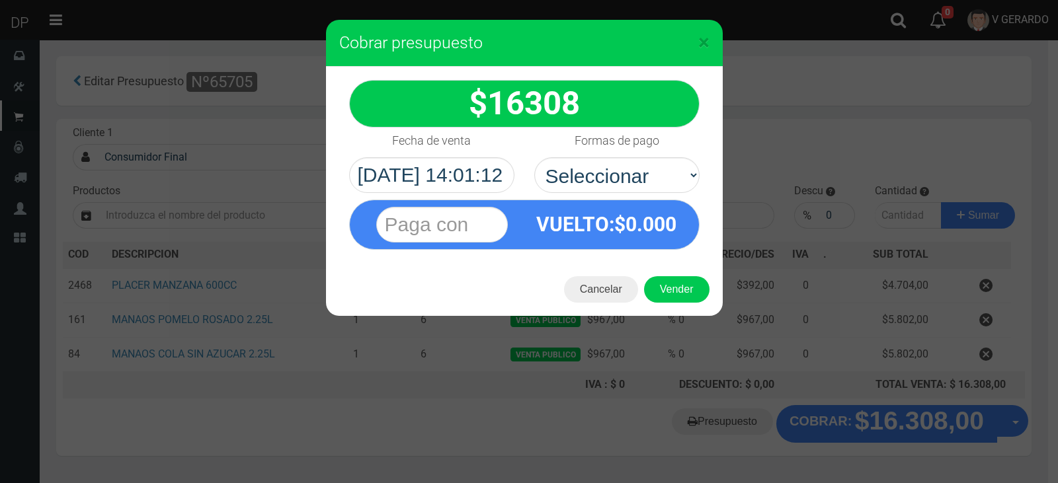
drag, startPoint x: 585, startPoint y: 181, endPoint x: 587, endPoint y: 201, distance: 20.0
click at [585, 181] on select "Seleccionar Efectivo Tarjeta de Crédito Depósito Débito" at bounding box center [616, 175] width 165 height 36
click at [602, 198] on div "VUELTO :$ 0.000" at bounding box center [524, 221] width 370 height 57
drag, startPoint x: 605, startPoint y: 168, endPoint x: 605, endPoint y: 187, distance: 19.2
click at [605, 171] on select "Seleccionar Efectivo Tarjeta de Crédito Depósito Débito" at bounding box center [616, 175] width 165 height 36
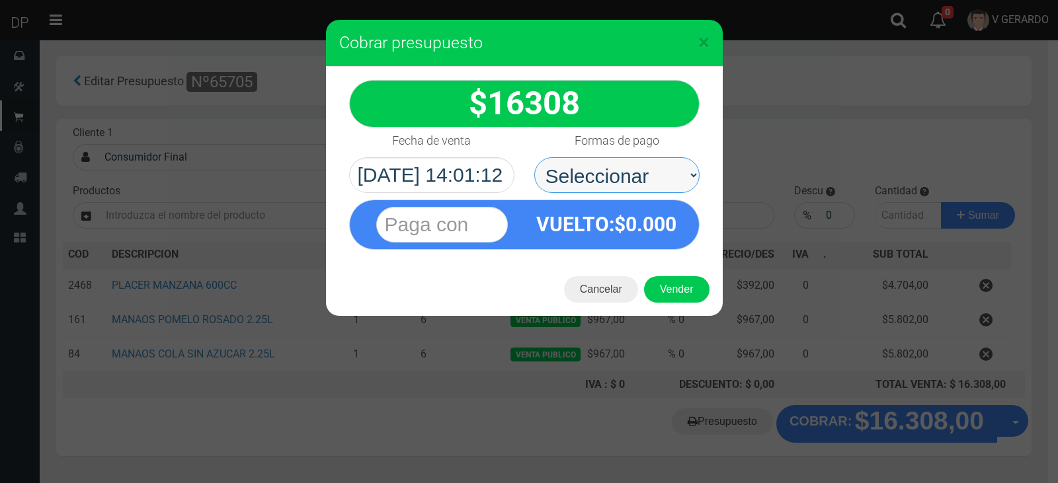
select select "Efectivo"
click at [534, 157] on select "Seleccionar Efectivo Tarjeta de Crédito Depósito Débito" at bounding box center [616, 175] width 165 height 36
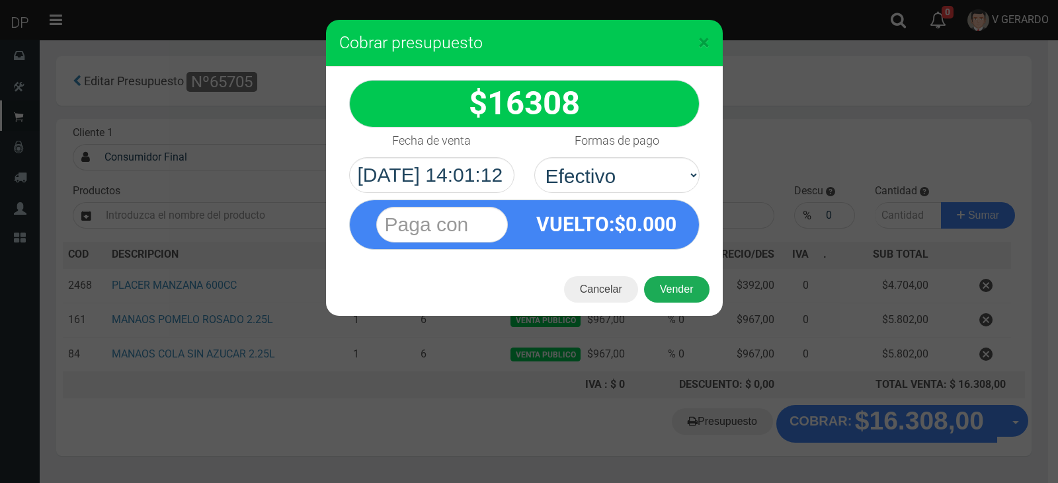
click at [665, 298] on button "Vender" at bounding box center [676, 289] width 65 height 26
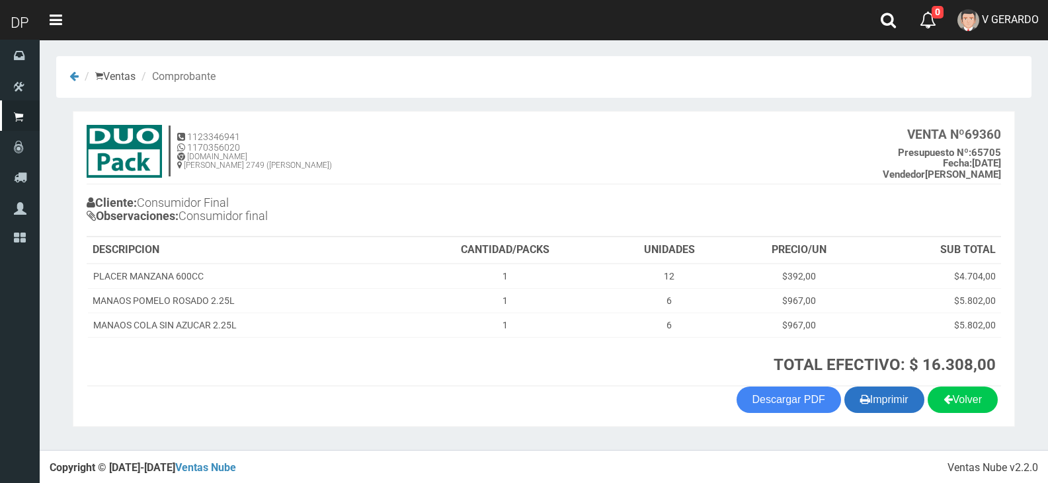
click at [884, 393] on button "Imprimir" at bounding box center [885, 400] width 80 height 26
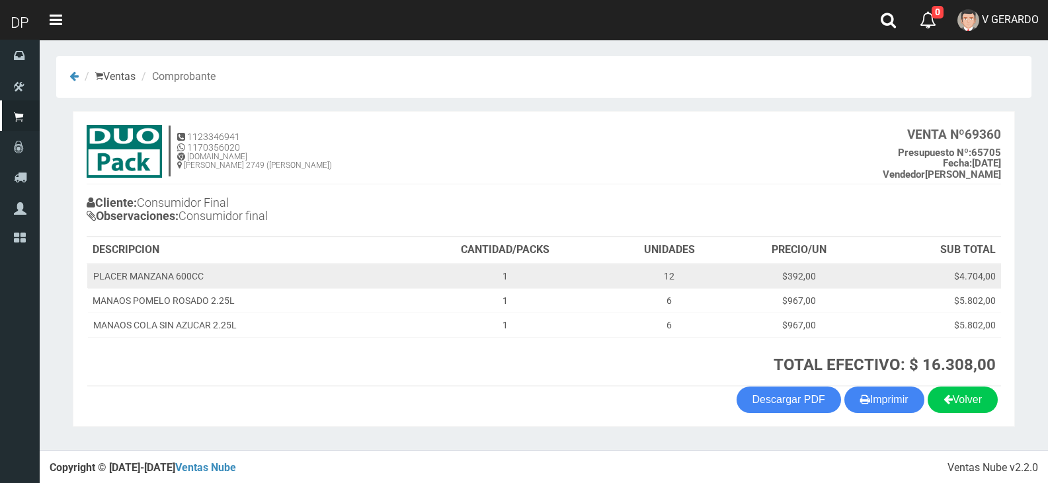
click at [540, 267] on td "1" at bounding box center [504, 276] width 203 height 25
